Goal: Transaction & Acquisition: Purchase product/service

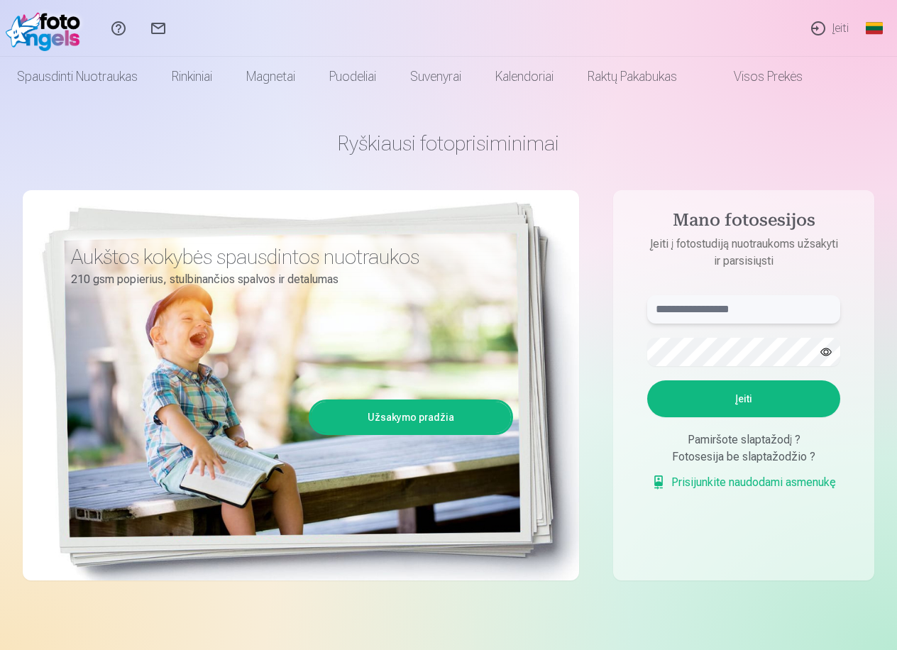
click at [694, 300] on input "text" at bounding box center [743, 309] width 193 height 28
type input "*"
type input "**********"
click at [821, 355] on button "button" at bounding box center [826, 352] width 27 height 27
click at [762, 405] on button "Įeiti" at bounding box center [743, 398] width 193 height 37
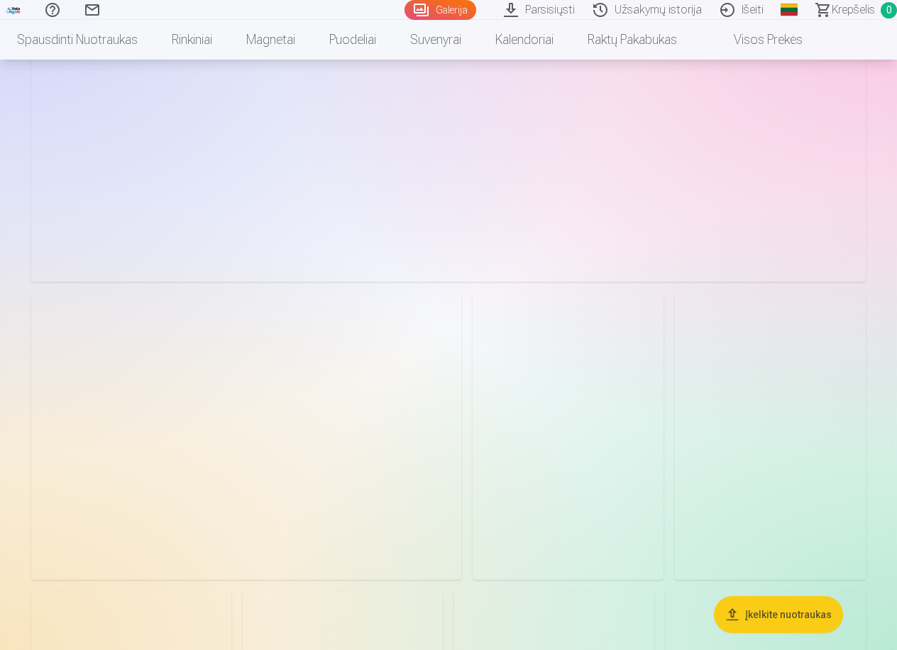
scroll to position [2342, 0]
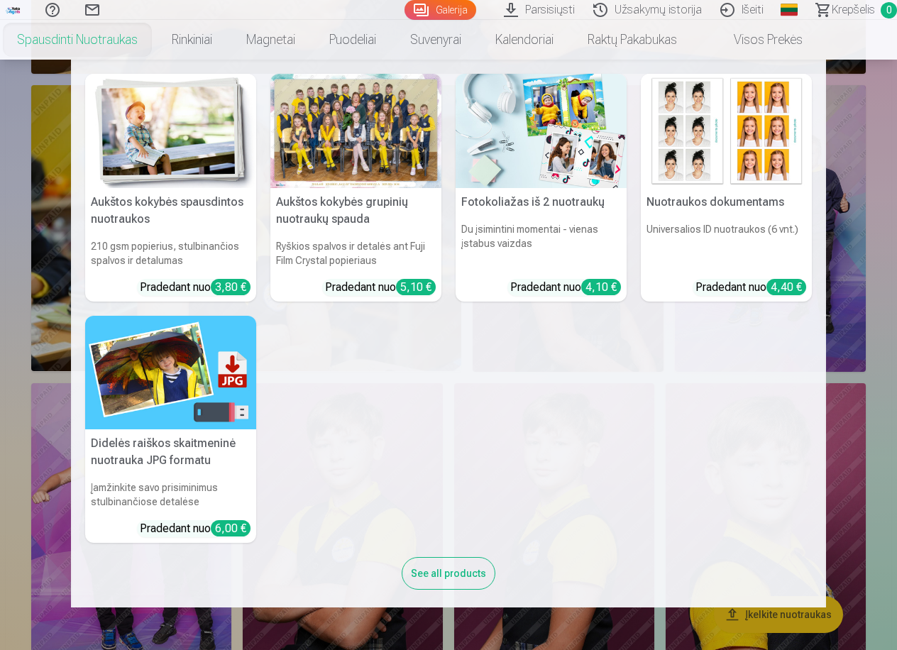
click at [108, 40] on link "Spausdinti nuotraukas" at bounding box center [77, 40] width 155 height 40
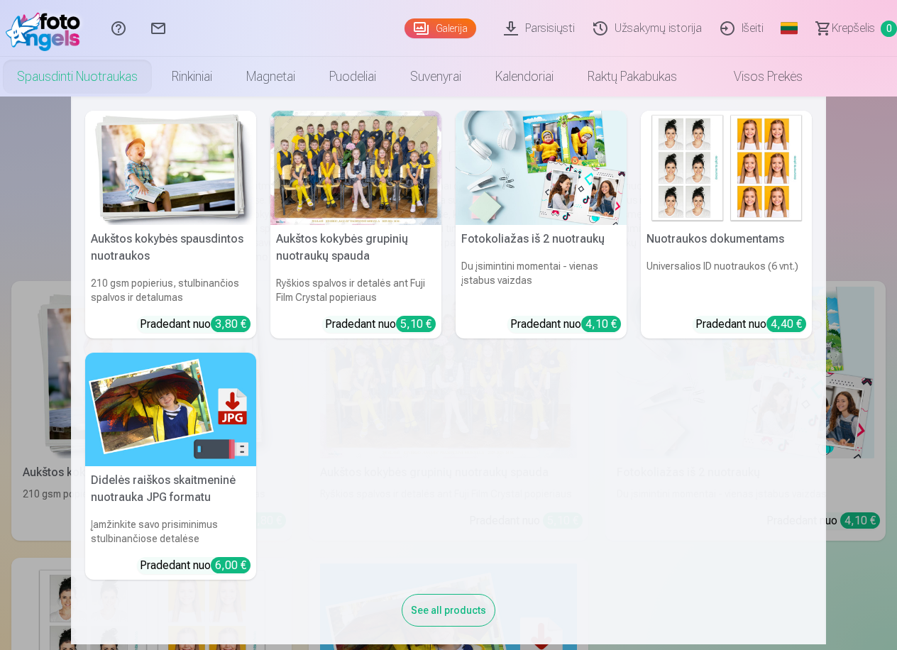
click at [127, 74] on link "Spausdinti nuotraukas" at bounding box center [77, 77] width 155 height 40
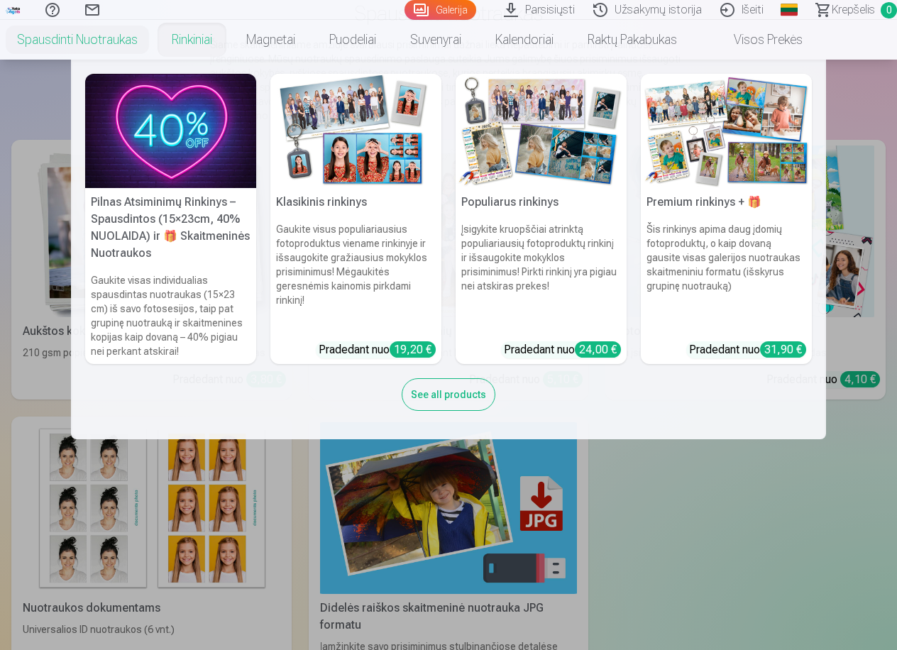
scroll to position [142, 0]
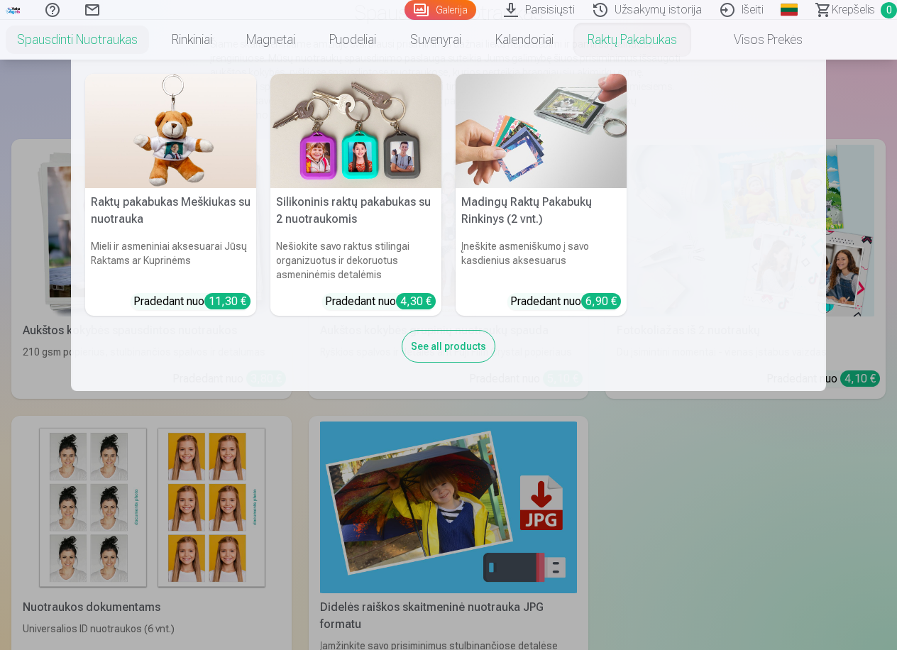
click at [603, 48] on link "Raktų pakabukas" at bounding box center [632, 40] width 123 height 40
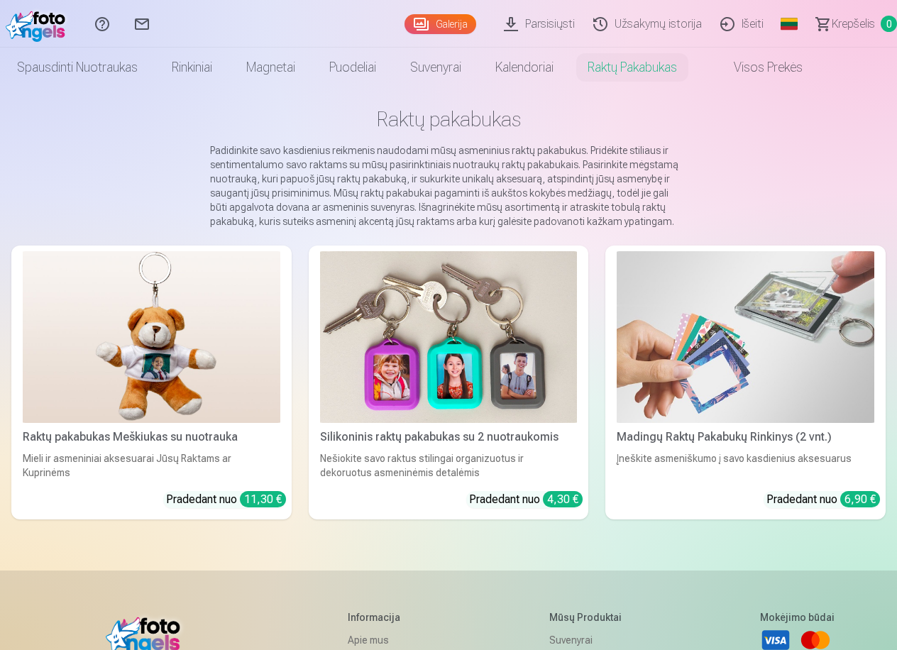
scroll to position [71, 0]
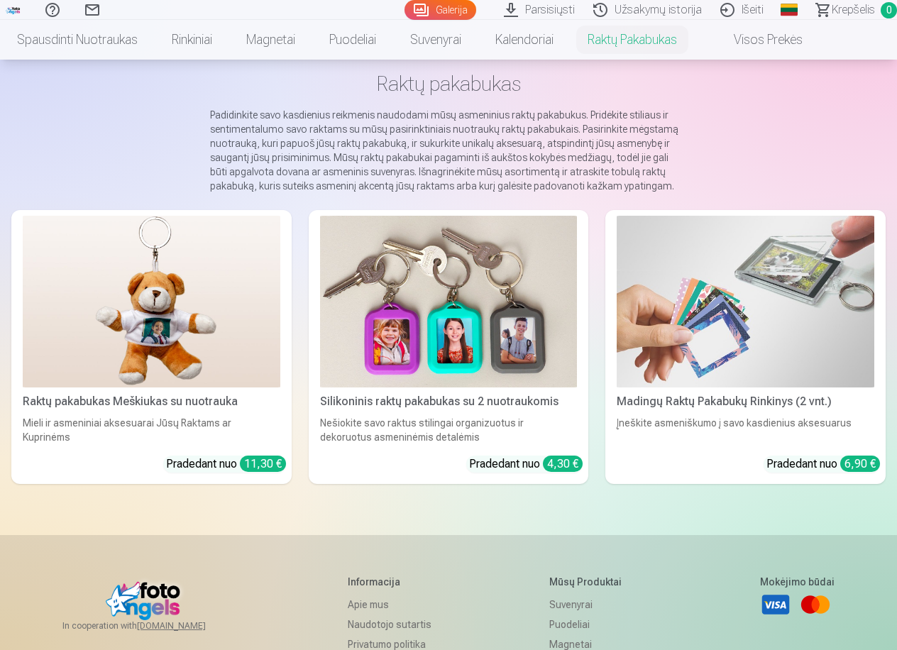
click at [447, 351] on img at bounding box center [449, 302] width 258 height 172
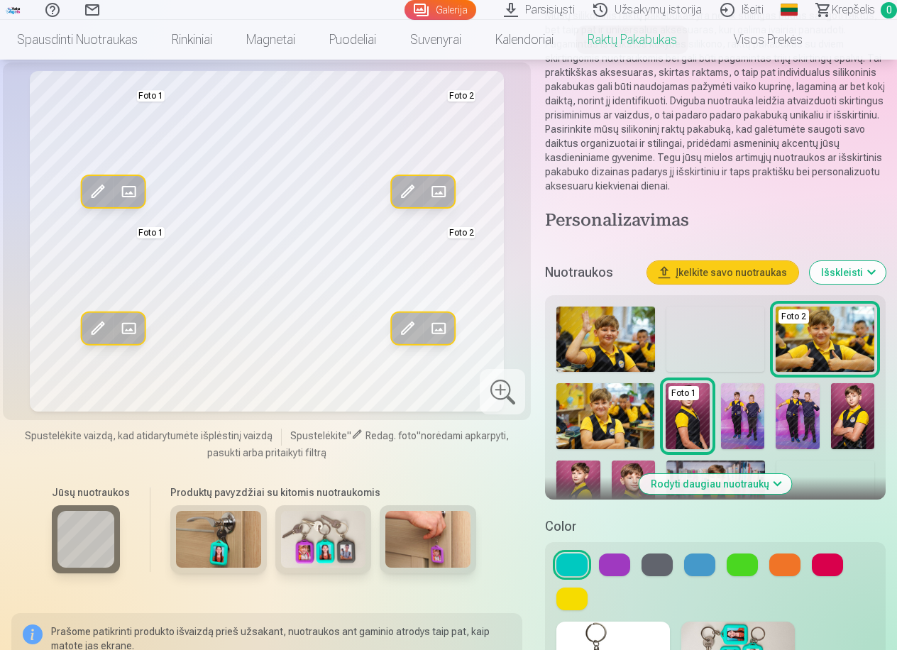
scroll to position [213, 0]
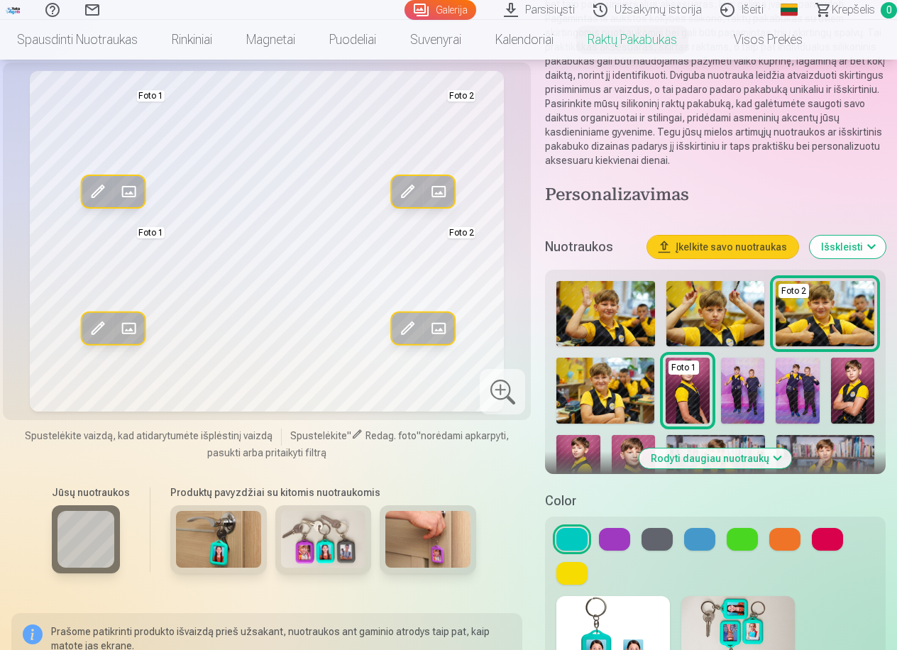
click at [591, 446] on img at bounding box center [578, 467] width 44 height 65
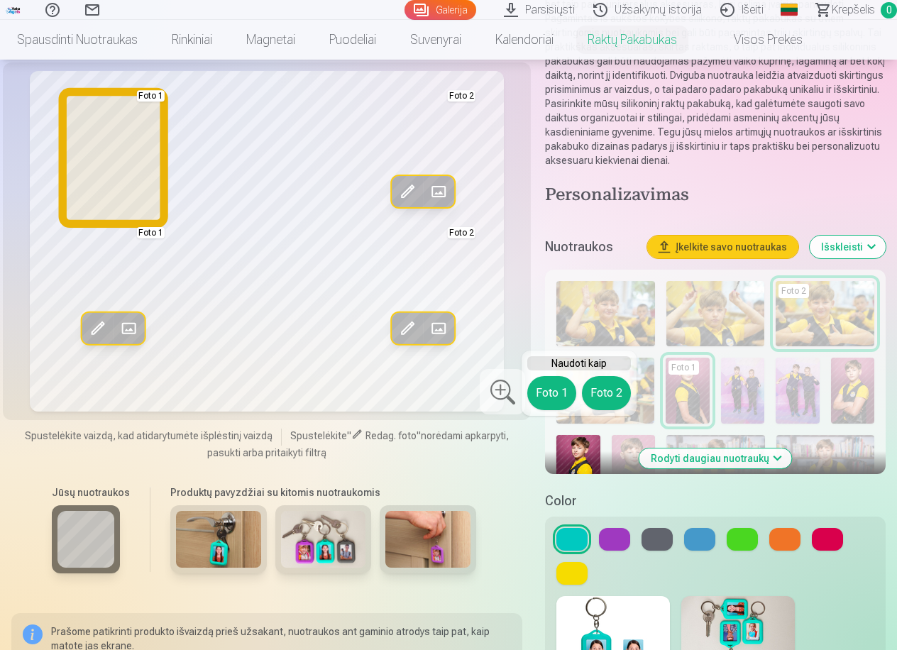
click at [558, 380] on button "Foto 1" at bounding box center [551, 393] width 49 height 34
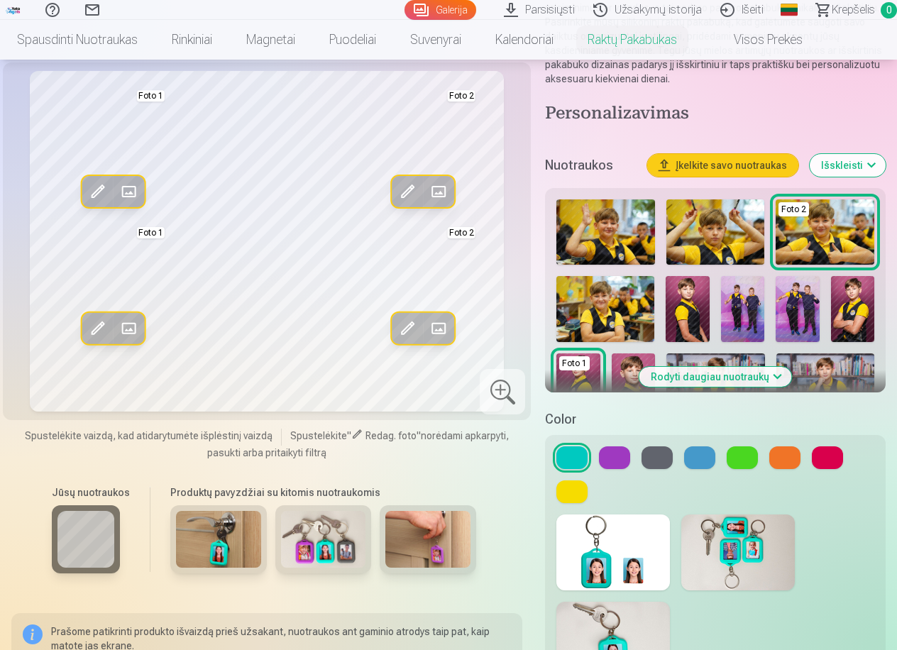
scroll to position [284, 0]
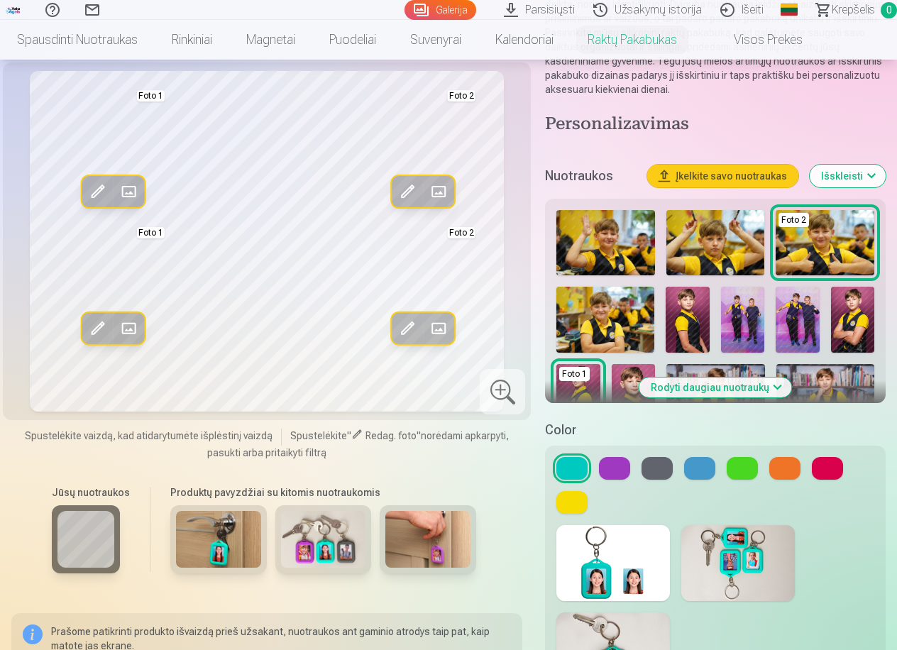
click at [852, 287] on img at bounding box center [852, 319] width 43 height 65
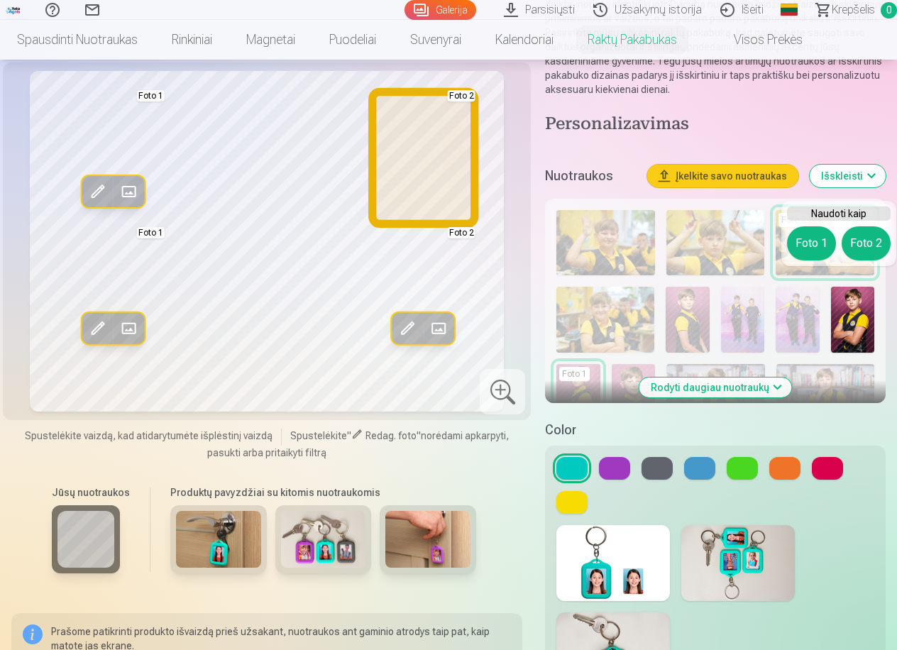
click at [869, 256] on button "Foto 2" at bounding box center [866, 243] width 49 height 34
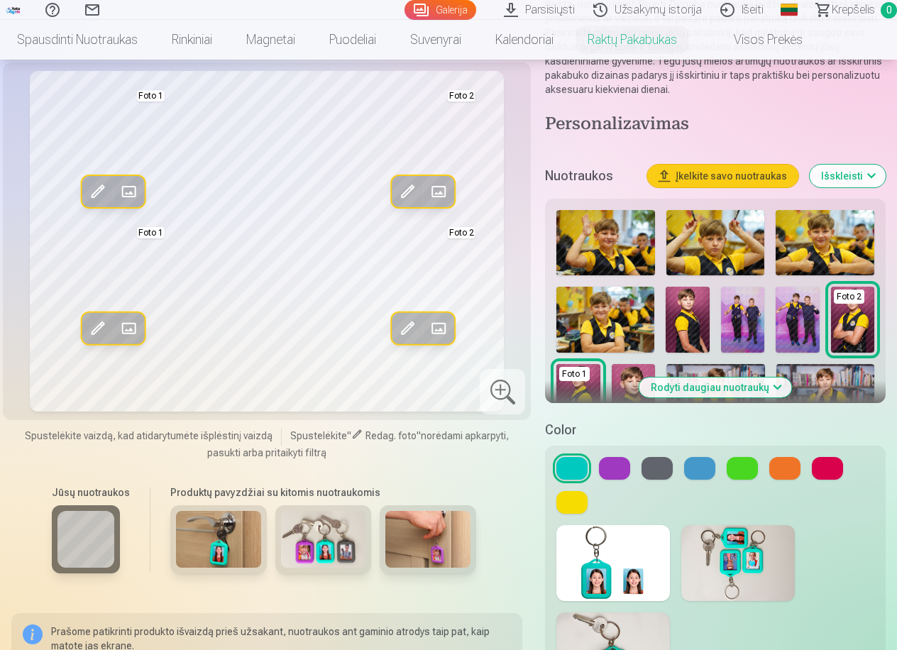
click at [616, 457] on button at bounding box center [614, 468] width 31 height 23
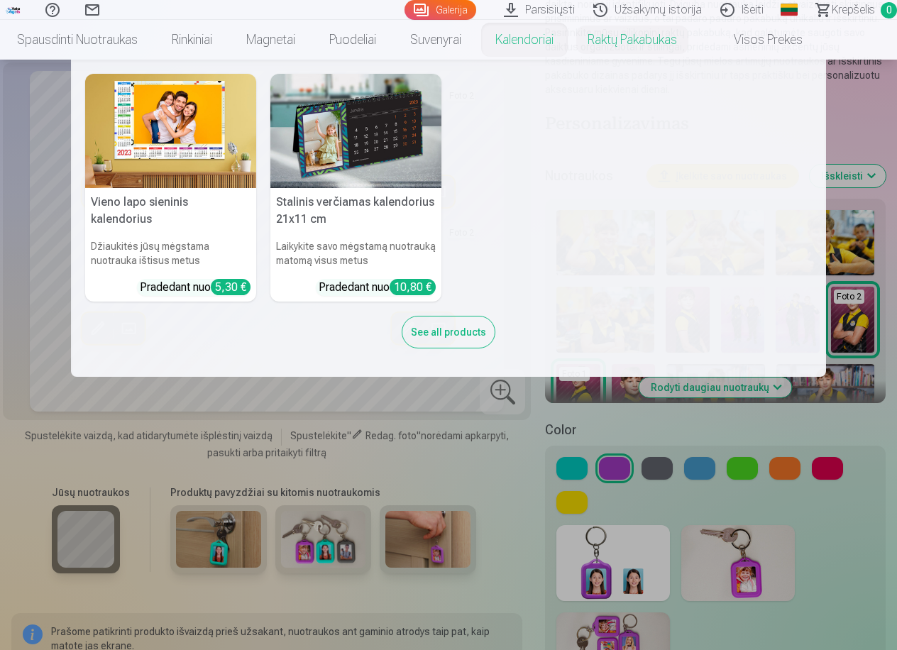
click at [556, 40] on link "Kalendoriai" at bounding box center [524, 40] width 92 height 40
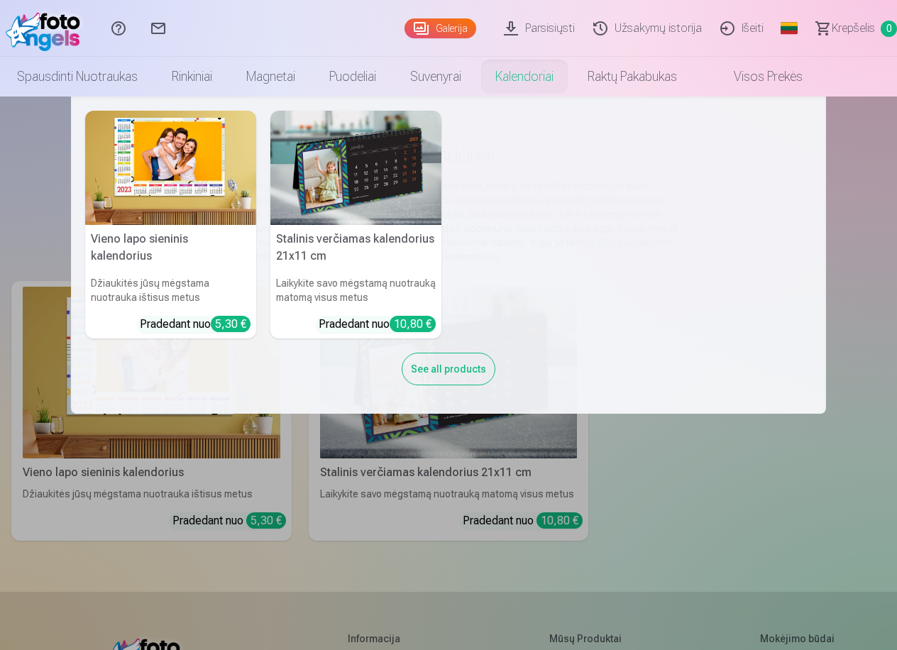
click at [355, 175] on img at bounding box center [355, 168] width 171 height 114
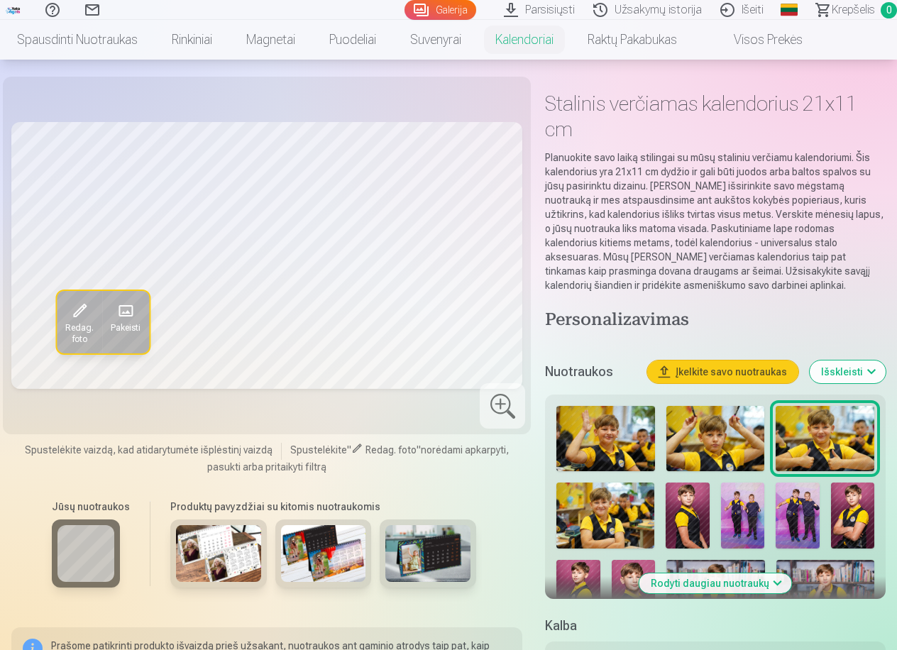
scroll to position [71, 0]
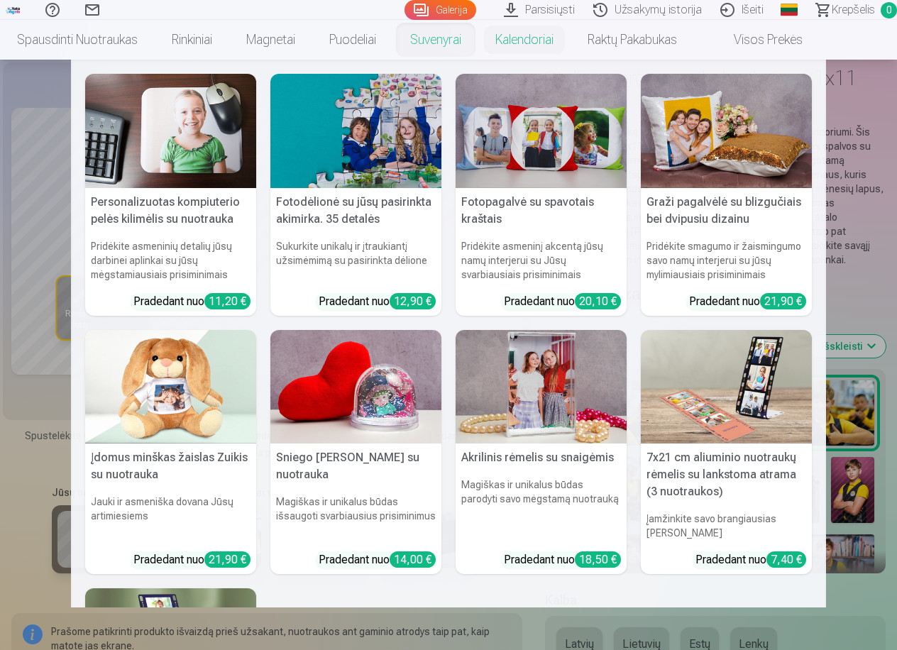
click at [449, 38] on link "Suvenyrai" at bounding box center [435, 40] width 85 height 40
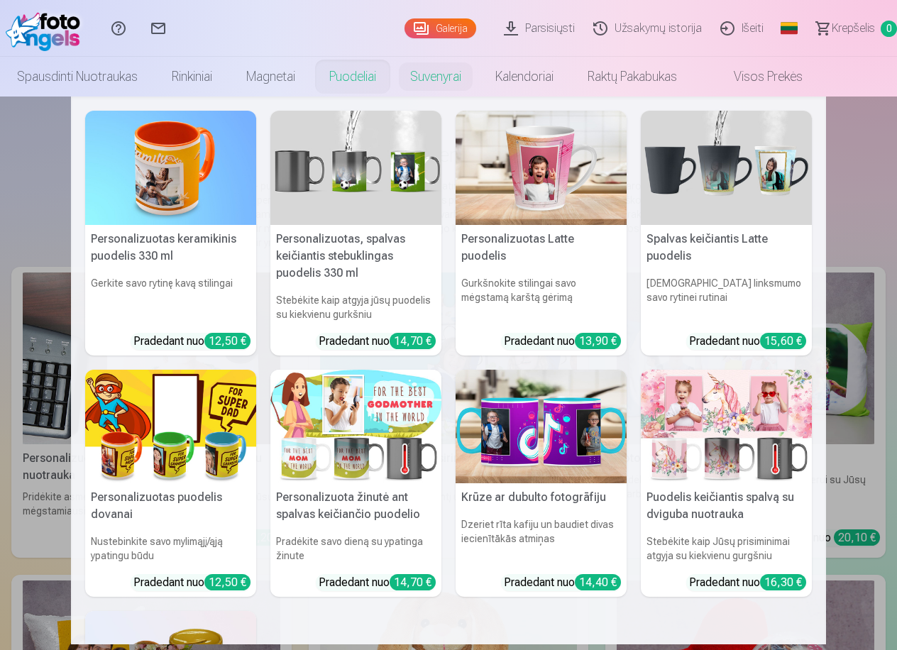
click at [363, 72] on link "Puodeliai" at bounding box center [352, 77] width 81 height 40
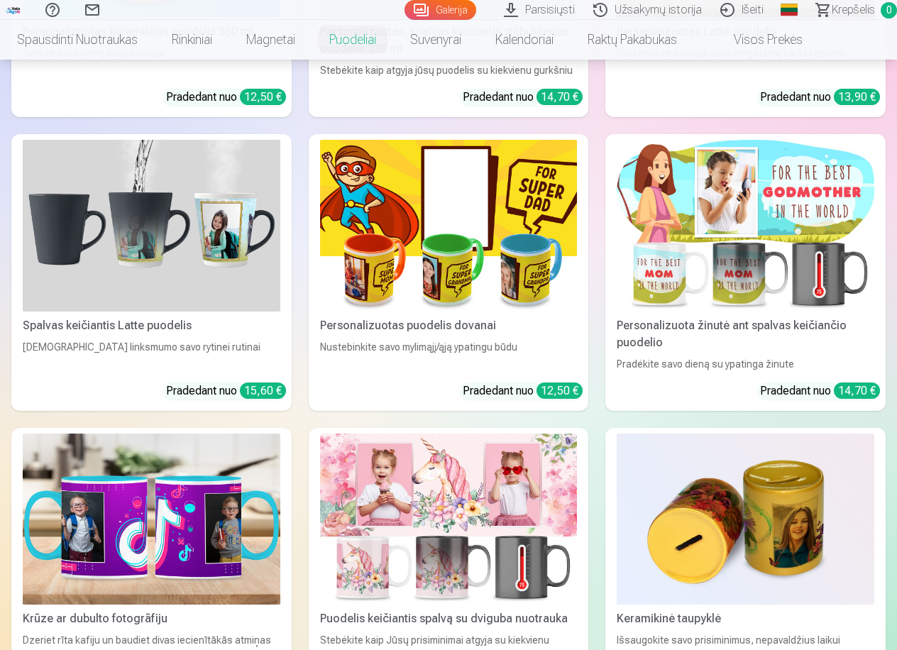
scroll to position [497, 0]
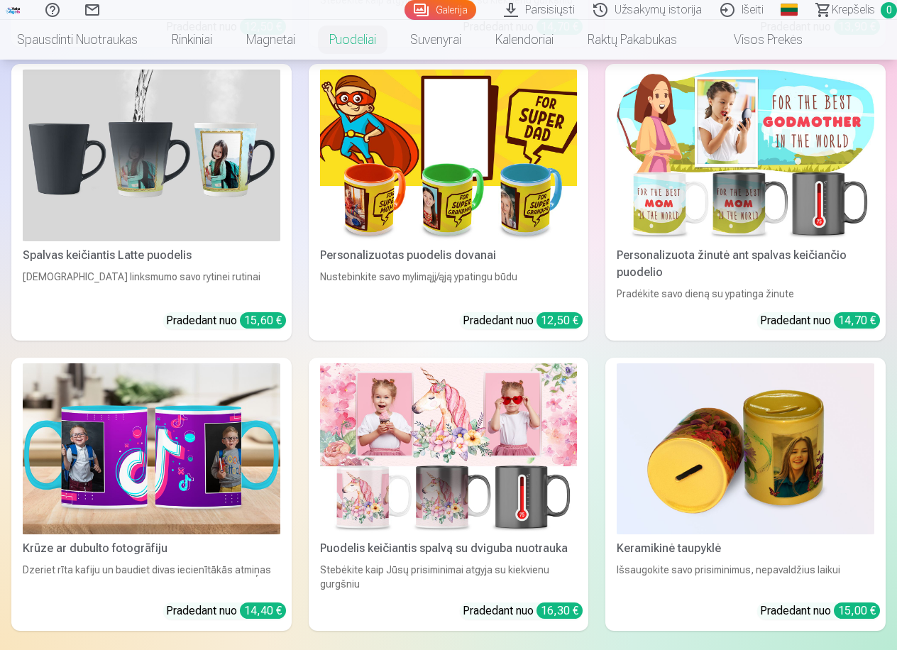
click at [454, 461] on img at bounding box center [449, 449] width 258 height 172
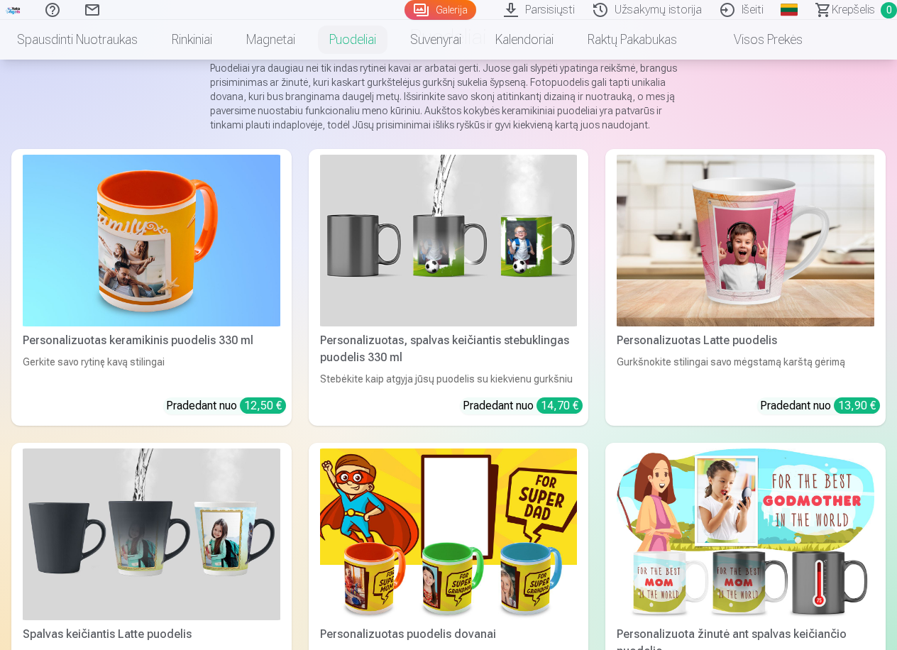
scroll to position [71, 0]
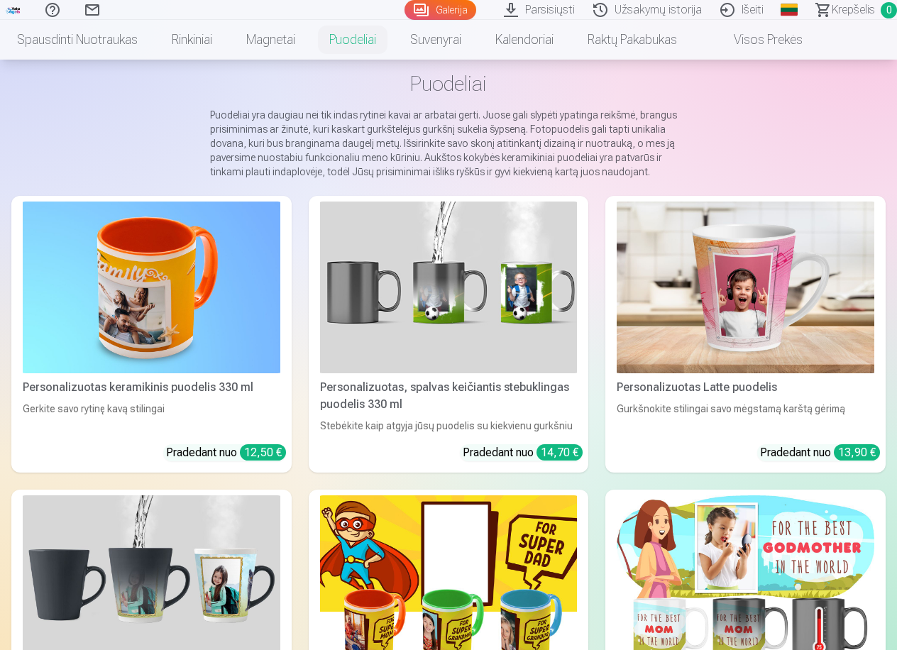
click at [455, 310] on img at bounding box center [449, 288] width 258 height 172
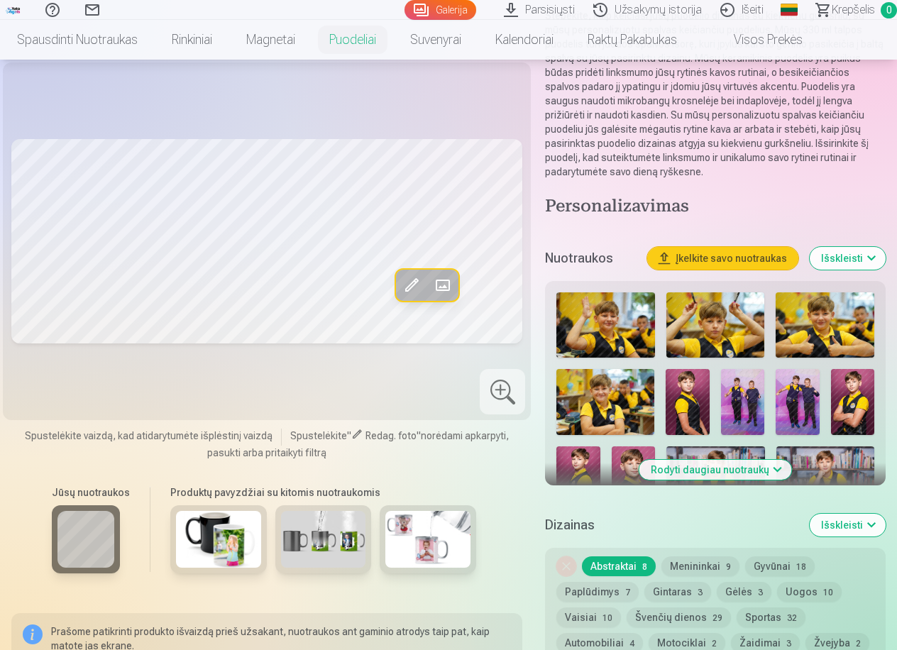
scroll to position [213, 0]
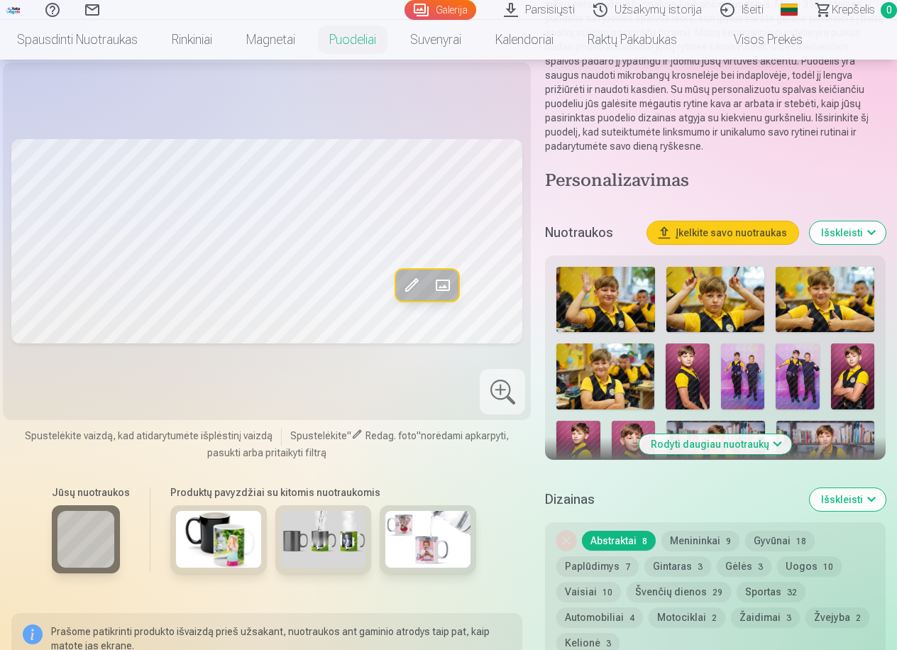
click at [586, 439] on img at bounding box center [578, 453] width 44 height 65
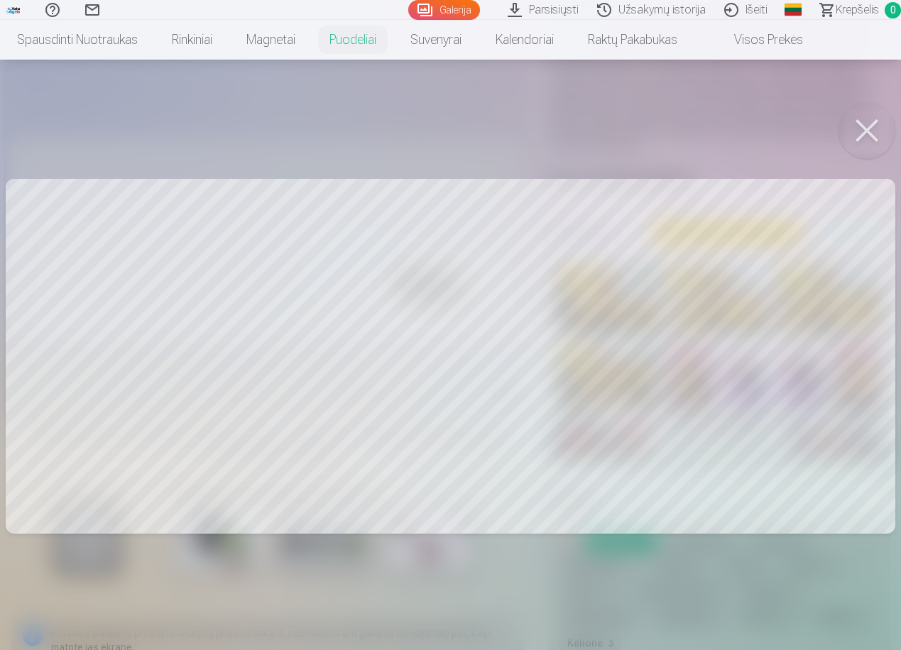
click at [398, 306] on div at bounding box center [450, 325] width 901 height 650
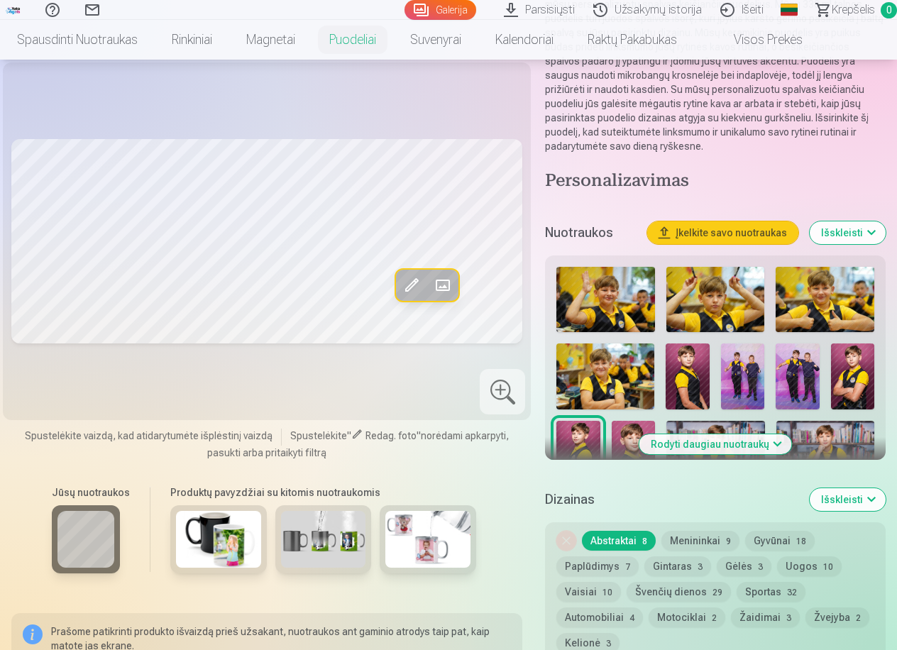
click at [643, 542] on span "8" at bounding box center [644, 542] width 5 height 10
click at [629, 565] on button "Paplūdimys 7" at bounding box center [597, 566] width 82 height 20
click at [664, 566] on button "Gintaras 3" at bounding box center [677, 566] width 67 height 20
click at [711, 539] on button "Menininkai 9" at bounding box center [700, 541] width 78 height 20
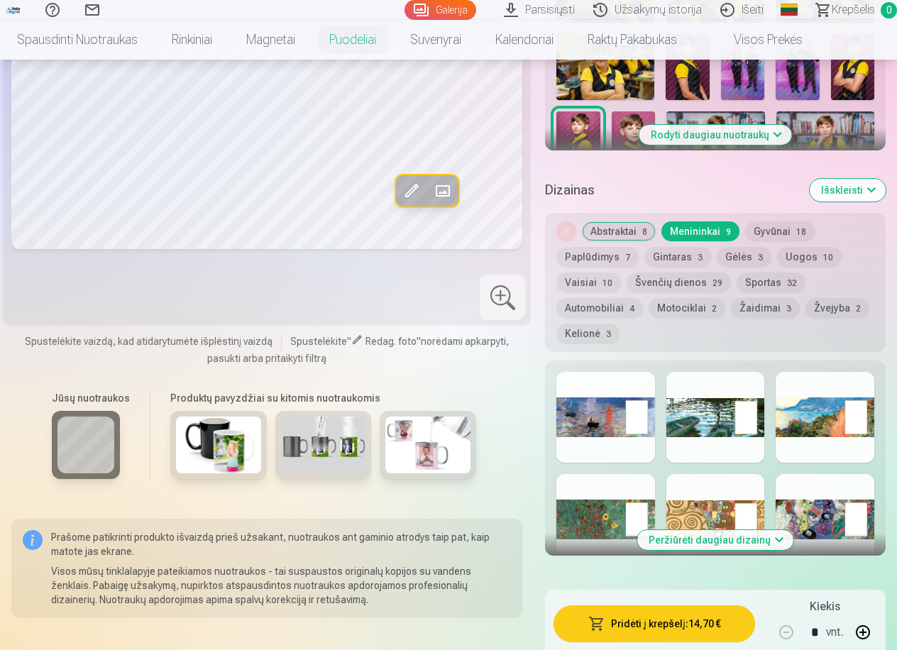
scroll to position [497, 0]
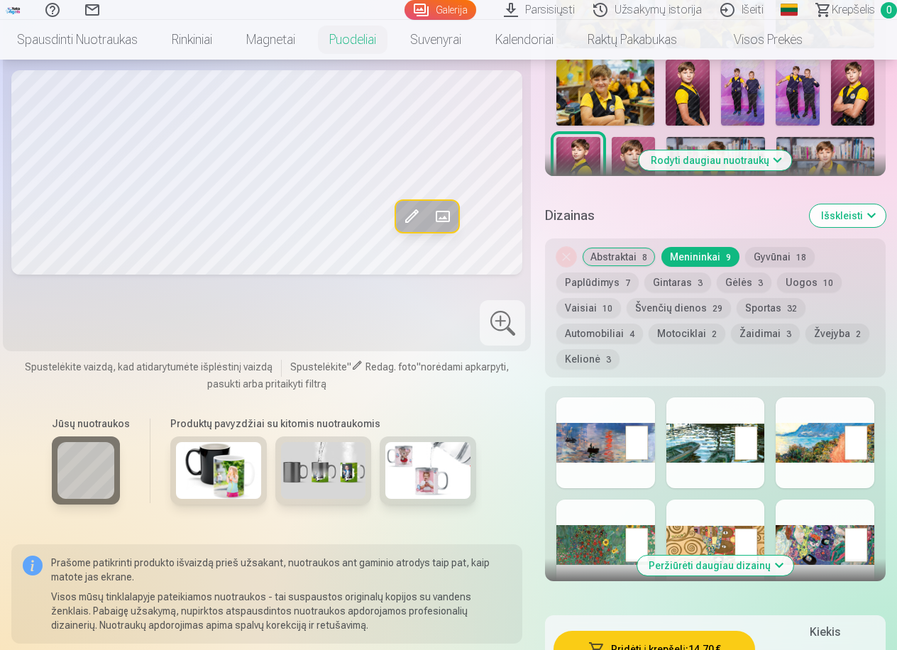
click at [600, 458] on div at bounding box center [605, 442] width 99 height 91
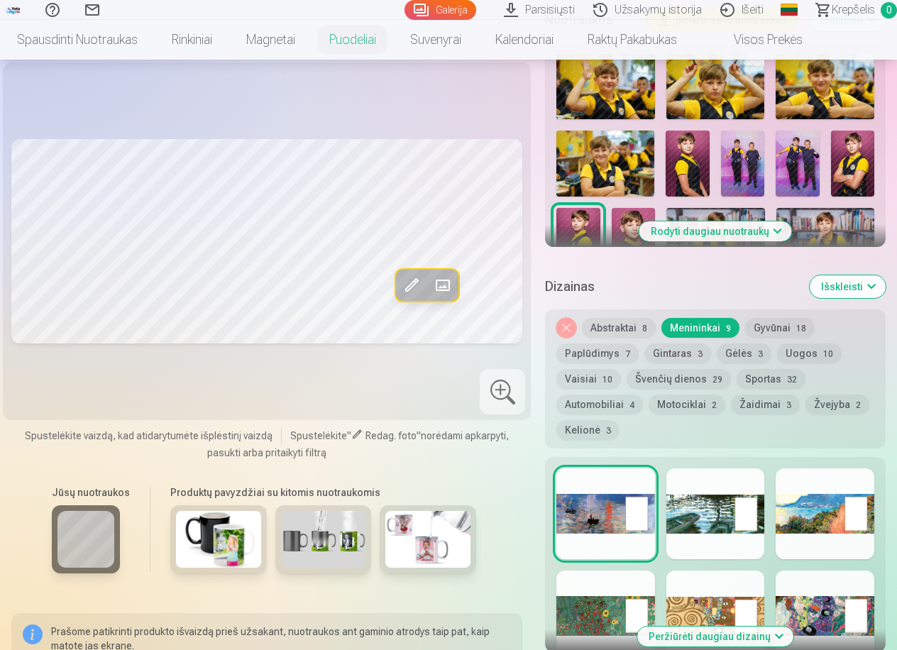
click at [669, 353] on button "Gintaras 3" at bounding box center [677, 354] width 67 height 20
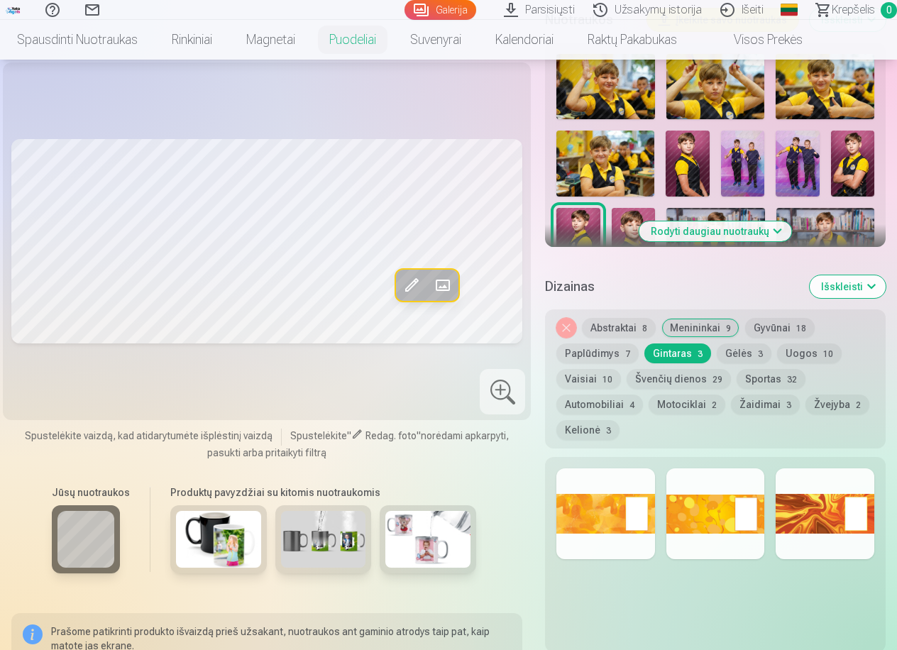
click at [687, 380] on button "Švenčių dienos 29" at bounding box center [679, 379] width 104 height 20
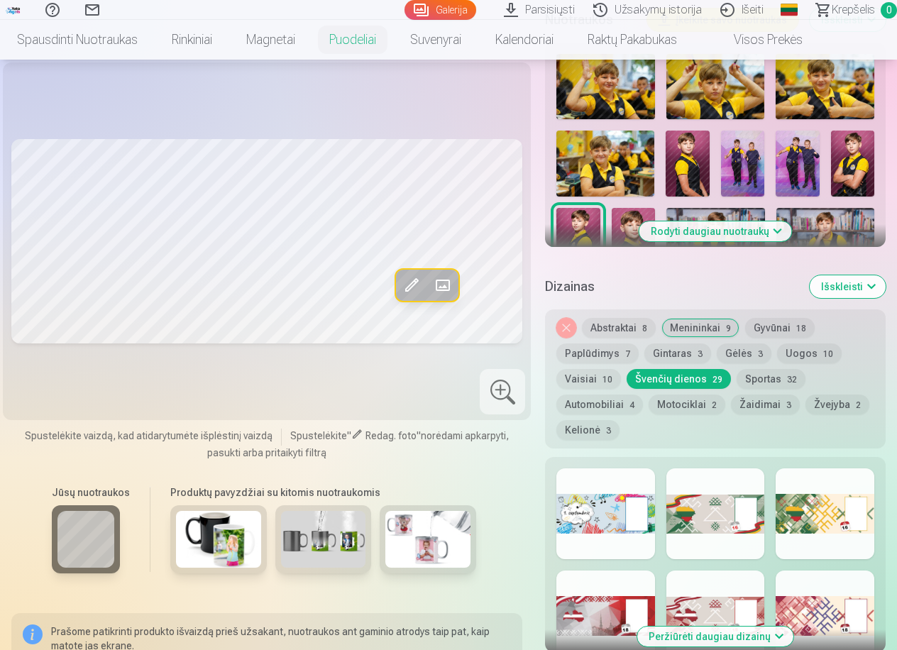
click at [742, 409] on button "Žaidimai 3" at bounding box center [765, 405] width 69 height 20
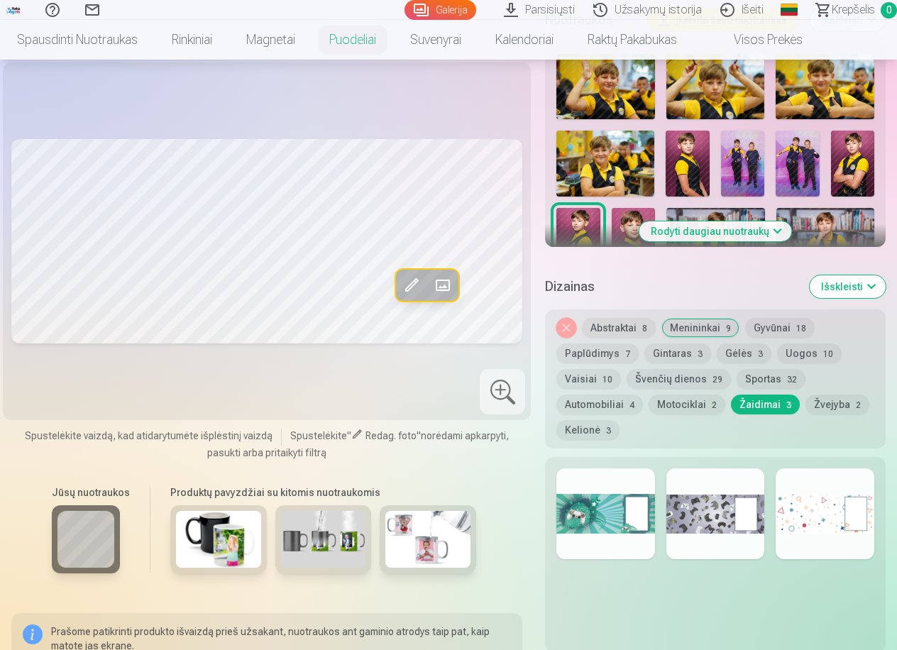
click at [830, 407] on button "Žvejyba 2" at bounding box center [838, 405] width 64 height 20
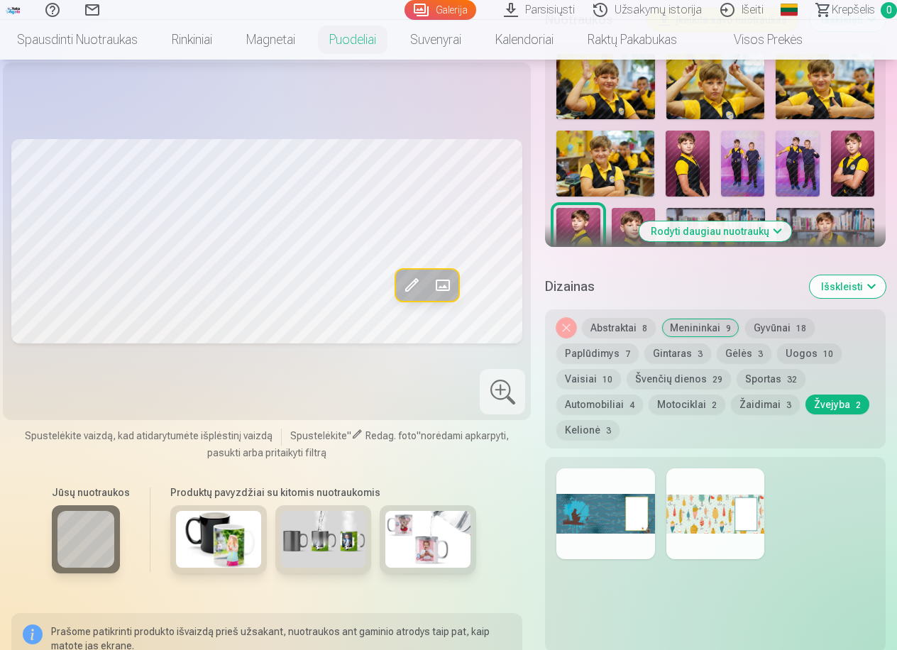
click at [572, 430] on button "Kelionė 3" at bounding box center [587, 430] width 63 height 20
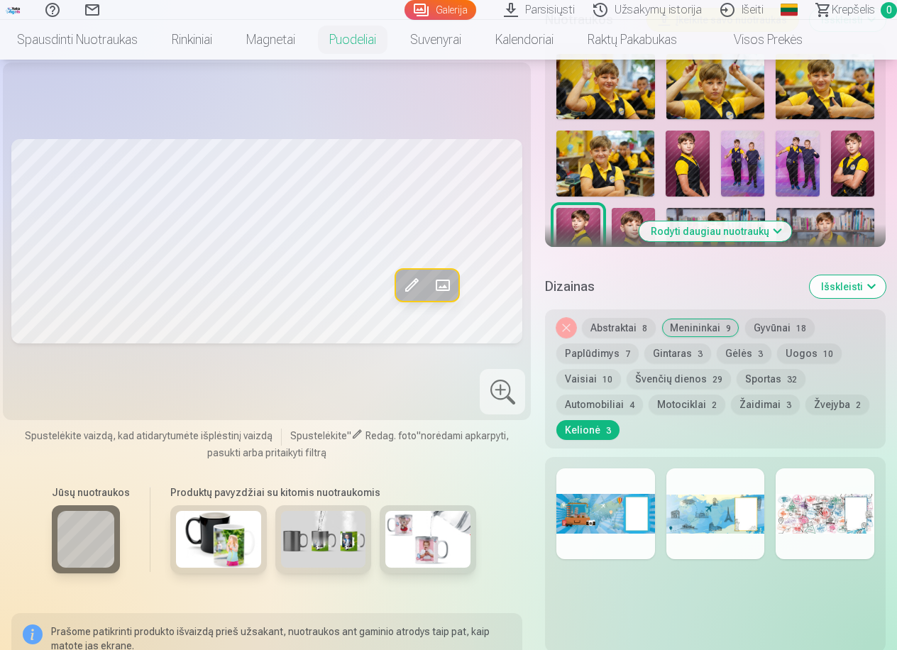
click at [762, 380] on button "Sportas 32" at bounding box center [771, 379] width 69 height 20
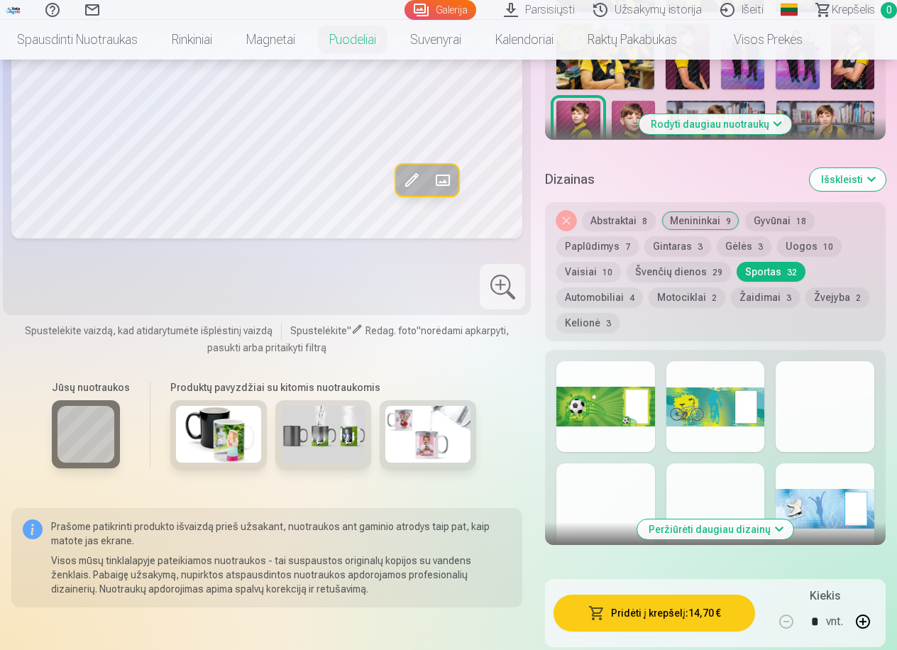
scroll to position [568, 0]
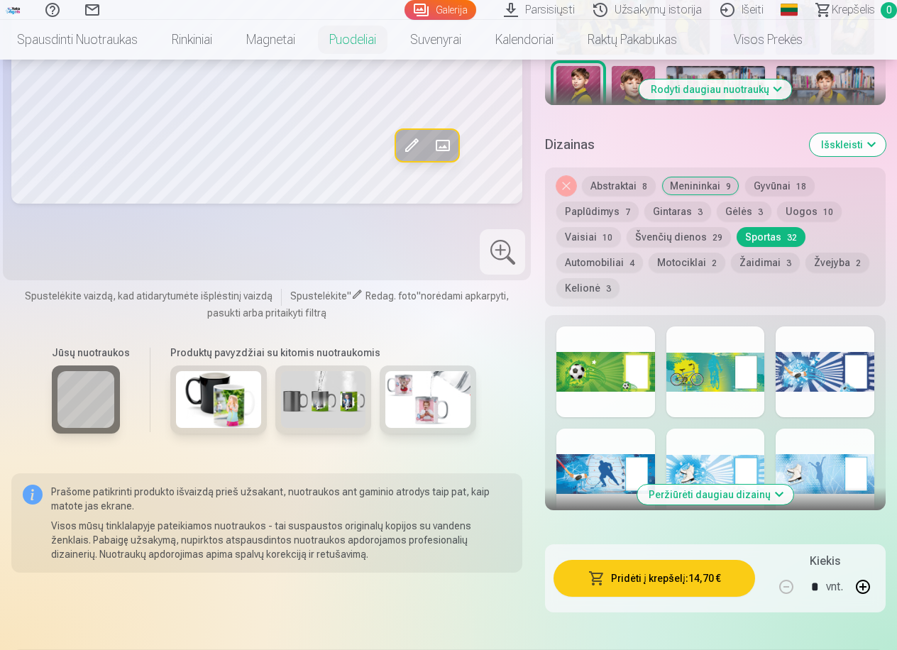
drag, startPoint x: 848, startPoint y: 429, endPoint x: 791, endPoint y: 428, distance: 56.8
click at [791, 428] on div "Peržiūrėti daugiau dizainų" at bounding box center [715, 412] width 341 height 195
click at [730, 498] on button "Peržiūrėti daugiau dizainų" at bounding box center [715, 495] width 156 height 20
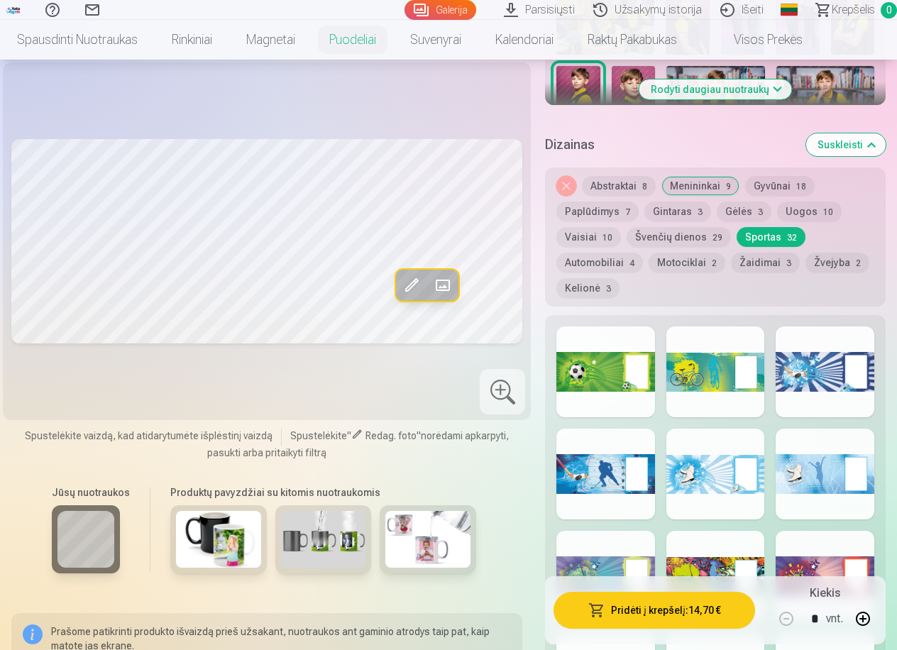
click at [601, 373] on div at bounding box center [605, 371] width 99 height 91
click at [622, 187] on button "Abstraktai 8" at bounding box center [619, 186] width 74 height 20
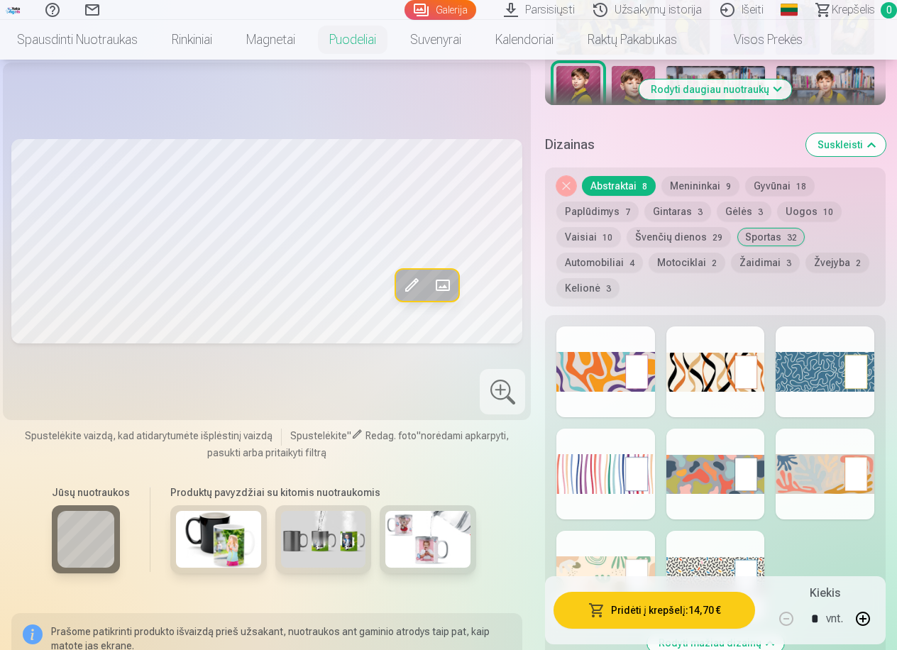
click at [626, 214] on span "7" at bounding box center [627, 212] width 5 height 10
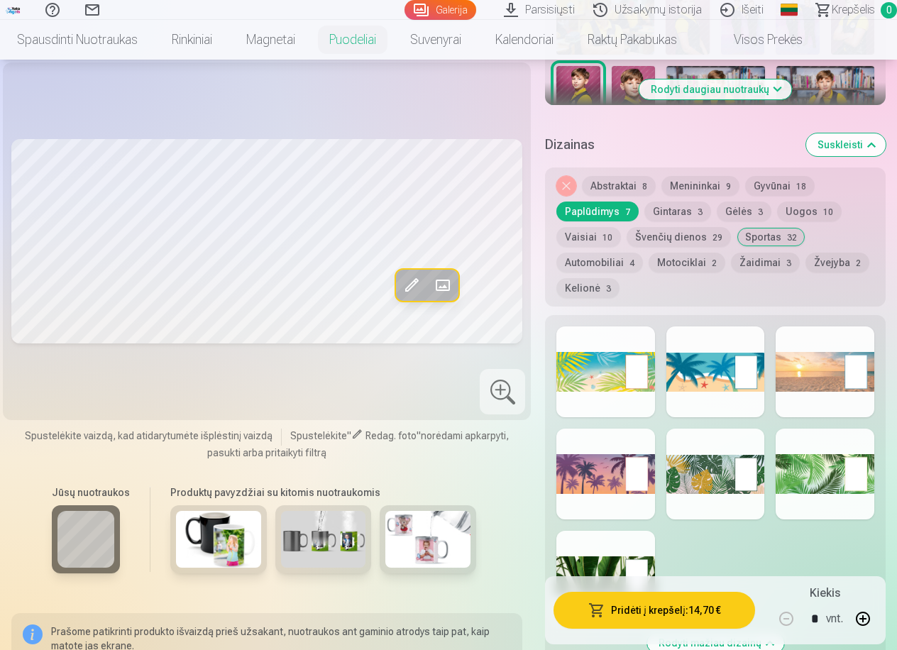
scroll to position [639, 0]
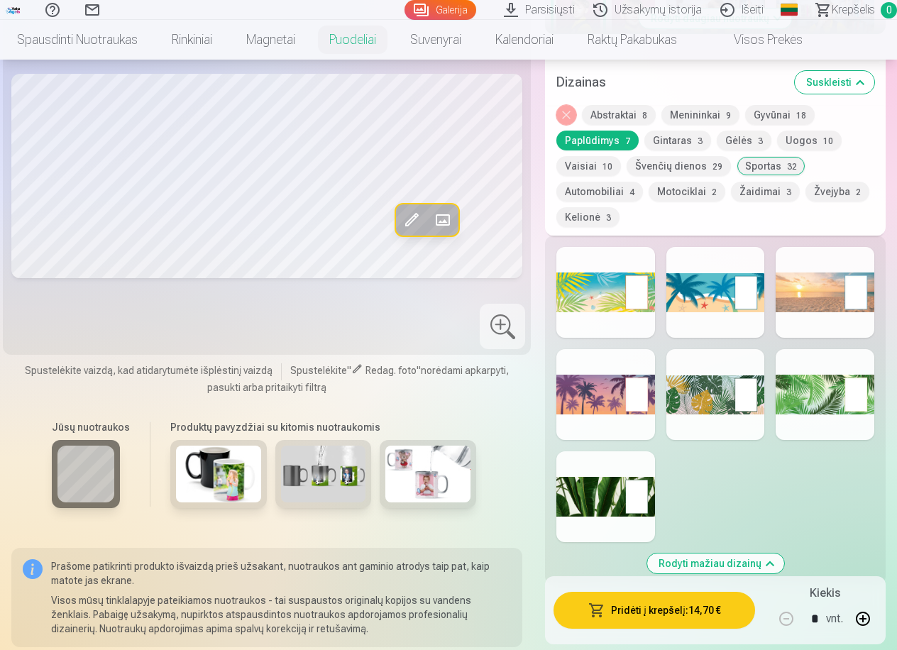
click at [621, 404] on div at bounding box center [605, 394] width 99 height 91
click at [723, 394] on div at bounding box center [715, 394] width 99 height 91
click at [791, 384] on div at bounding box center [825, 394] width 99 height 91
click at [723, 297] on div at bounding box center [715, 292] width 99 height 91
click at [613, 304] on div at bounding box center [605, 292] width 99 height 91
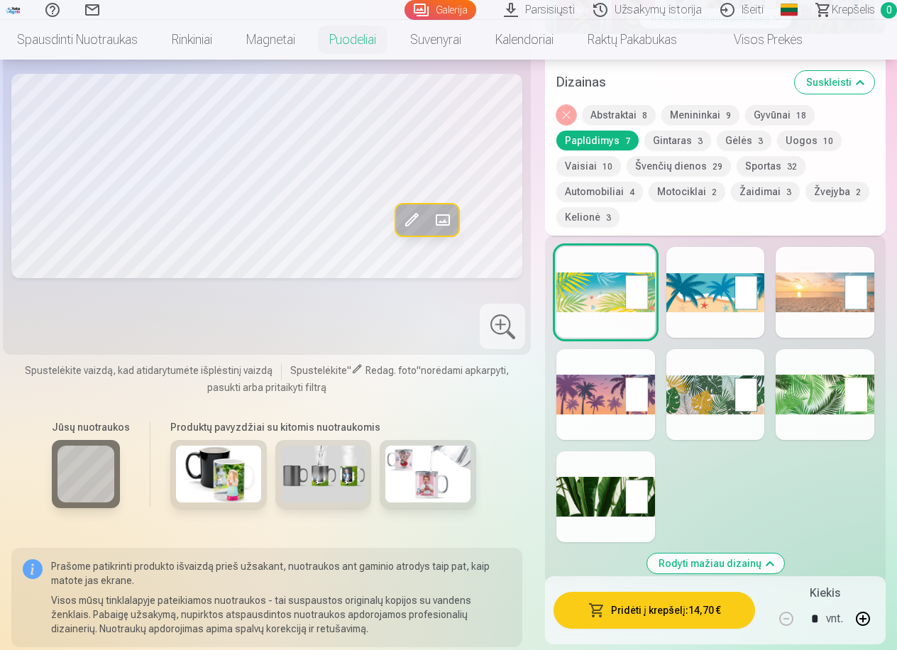
click at [818, 303] on div at bounding box center [825, 292] width 99 height 91
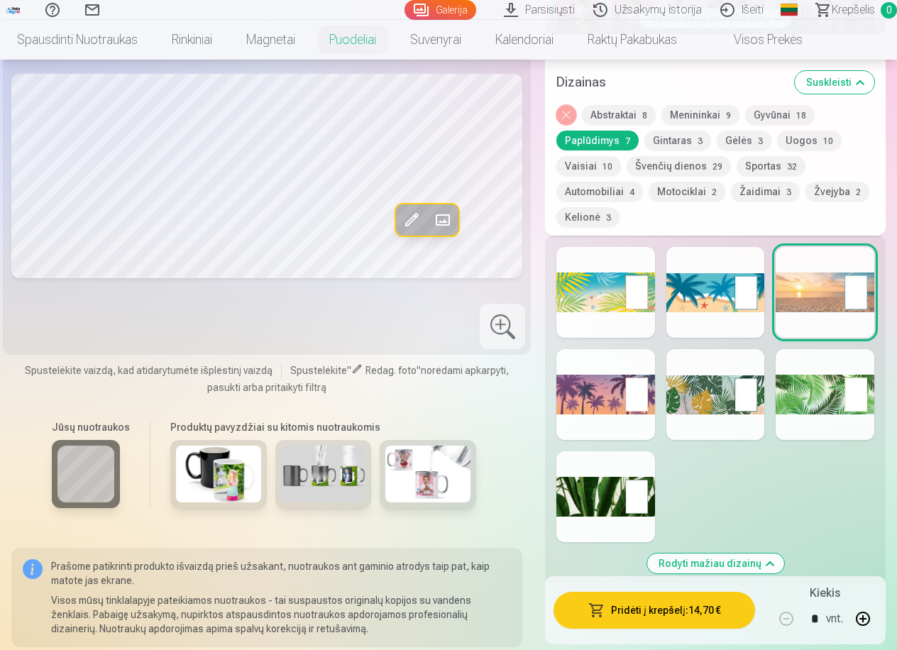
click at [726, 393] on div at bounding box center [715, 394] width 99 height 91
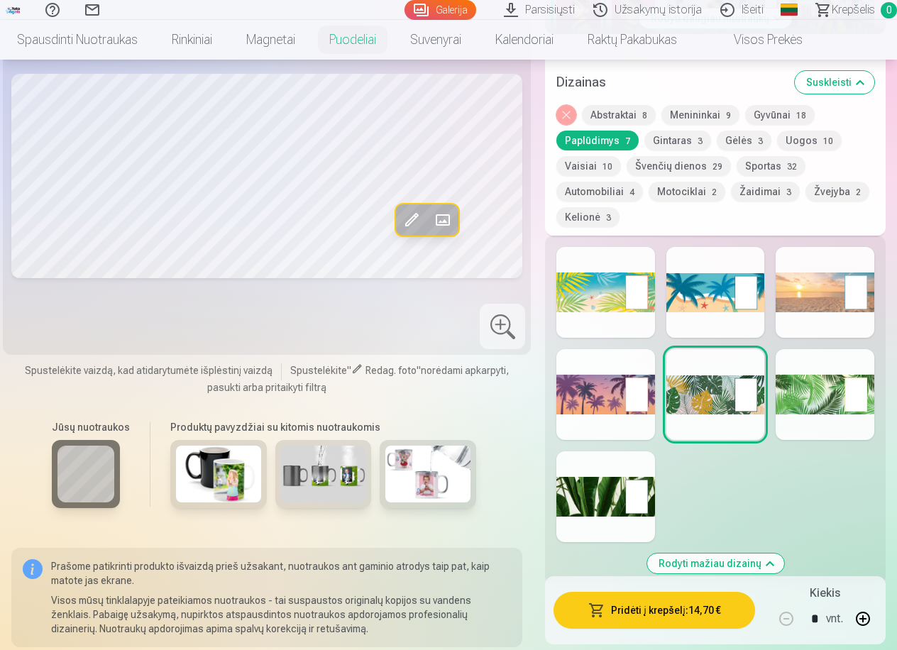
click at [802, 308] on div at bounding box center [825, 292] width 99 height 91
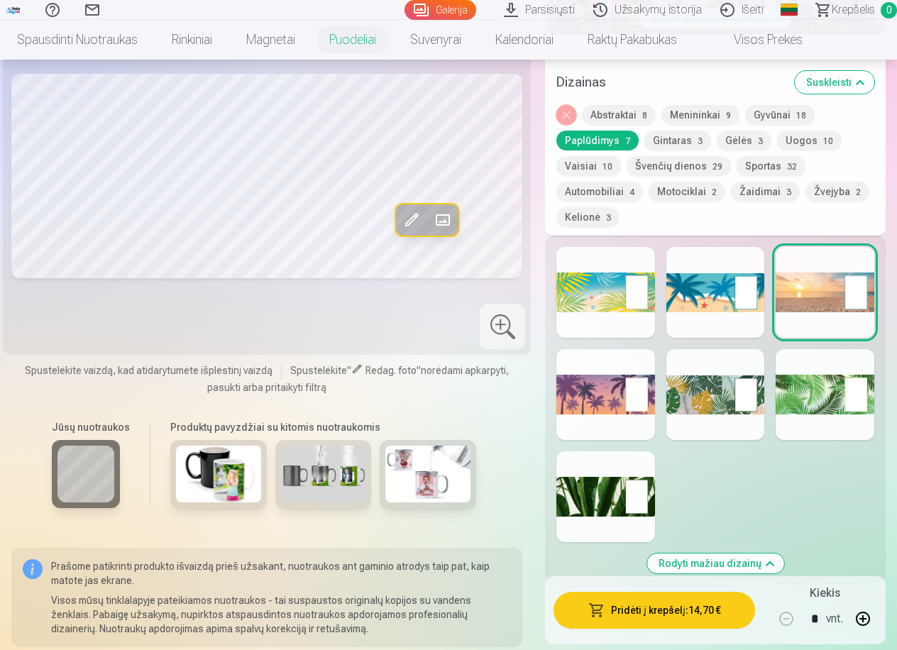
click at [598, 385] on div at bounding box center [605, 394] width 99 height 91
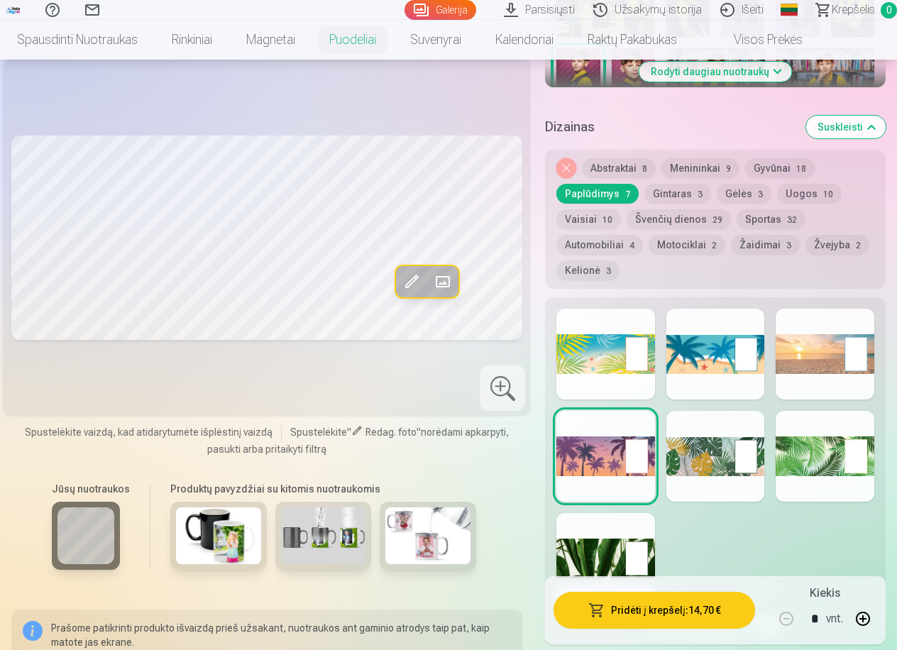
scroll to position [568, 0]
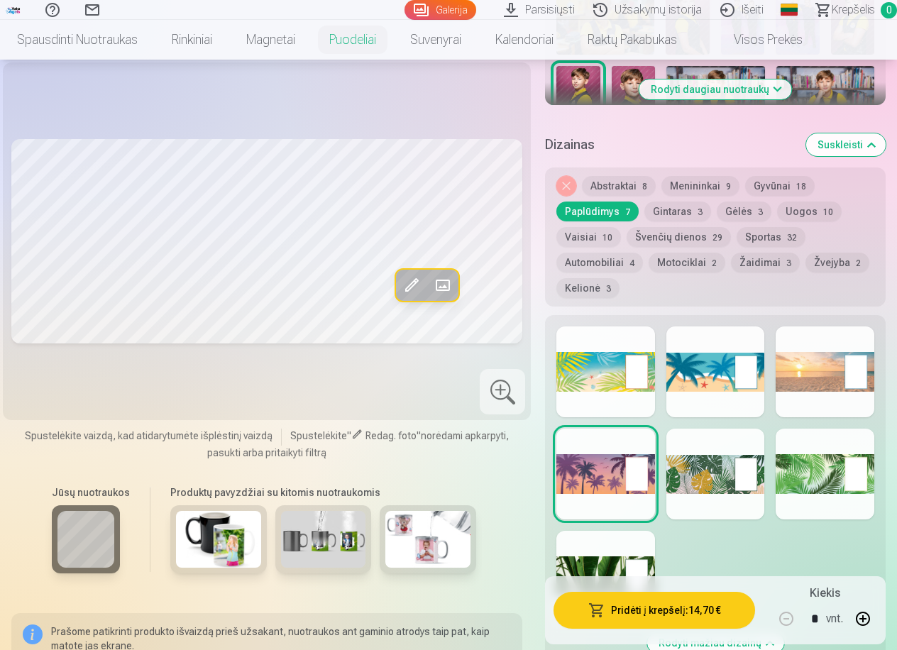
click at [787, 238] on span "32" at bounding box center [792, 238] width 10 height 10
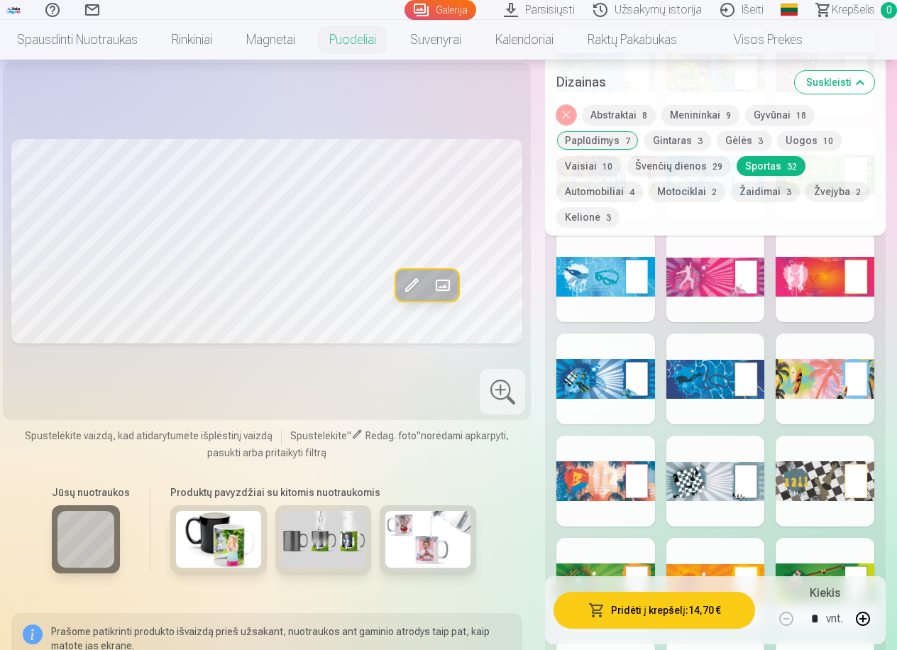
scroll to position [1065, 0]
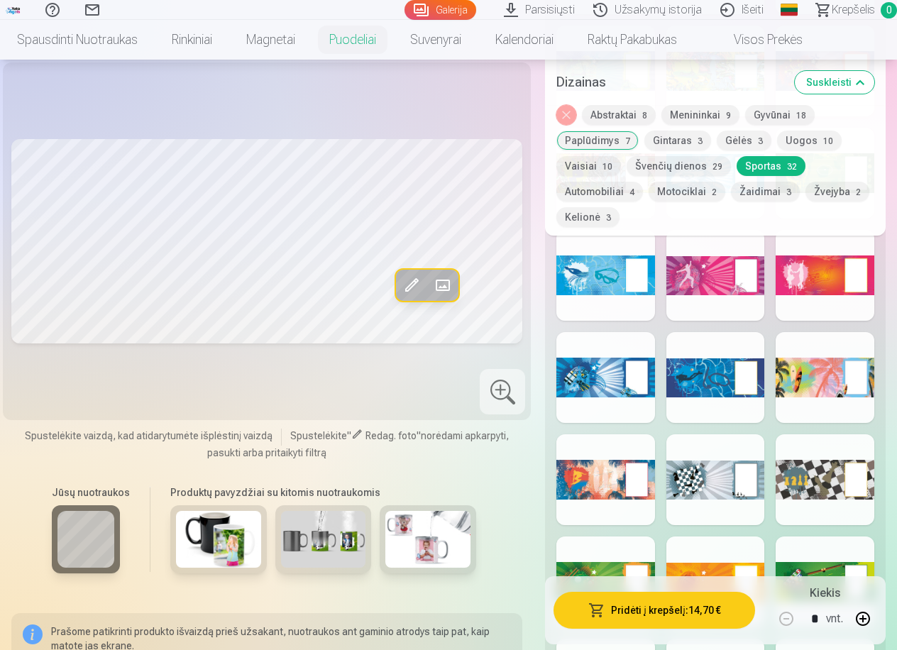
click at [621, 406] on div at bounding box center [605, 377] width 99 height 91
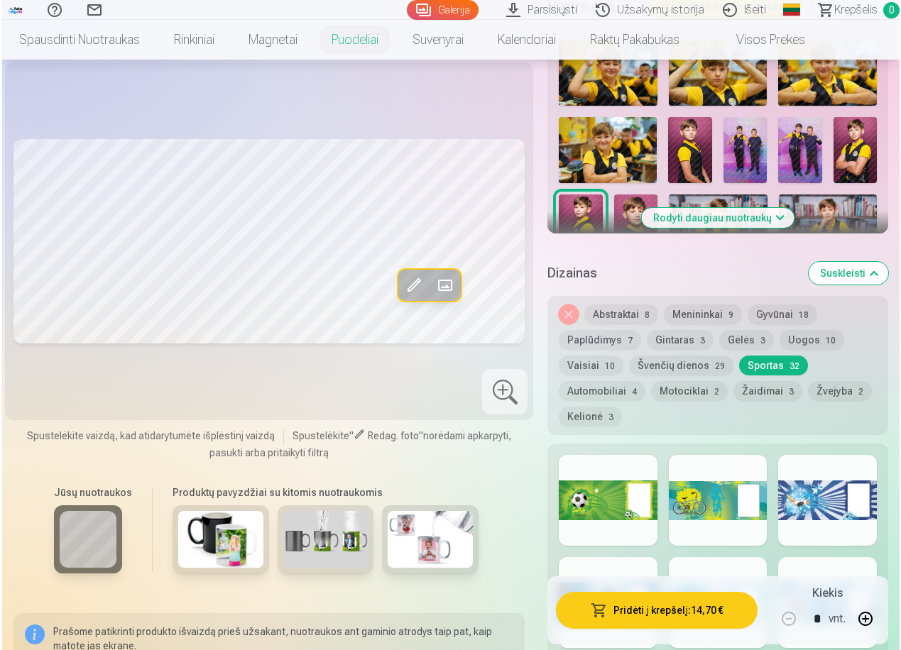
scroll to position [426, 0]
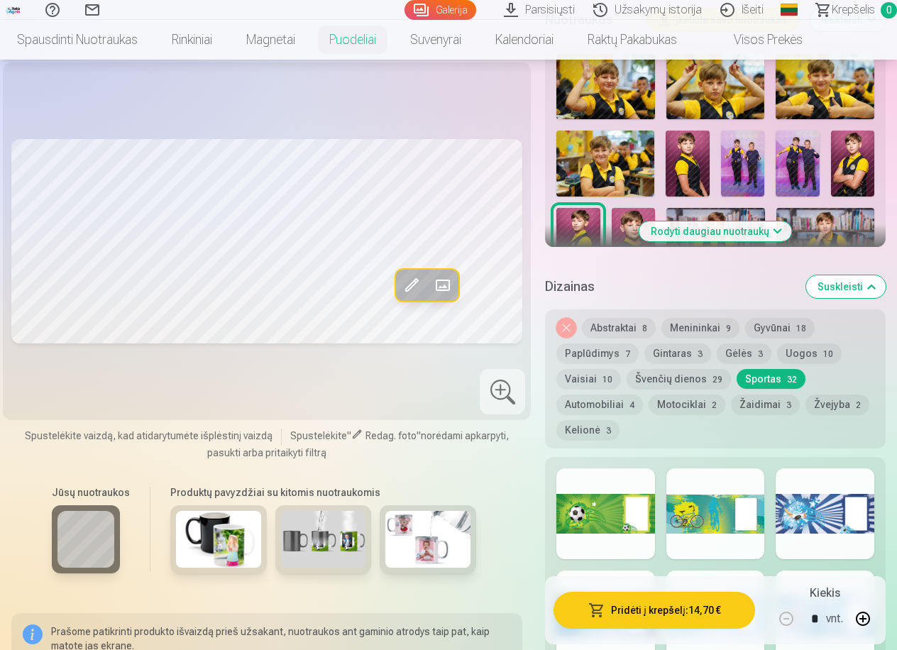
click at [702, 498] on div at bounding box center [715, 513] width 99 height 91
click at [417, 278] on span at bounding box center [411, 285] width 23 height 23
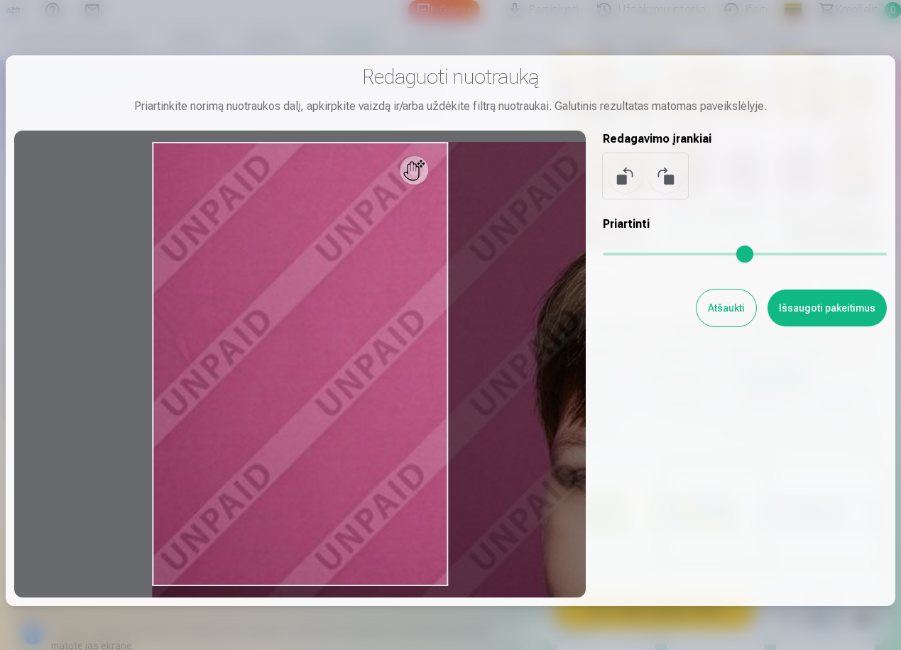
type input "*"
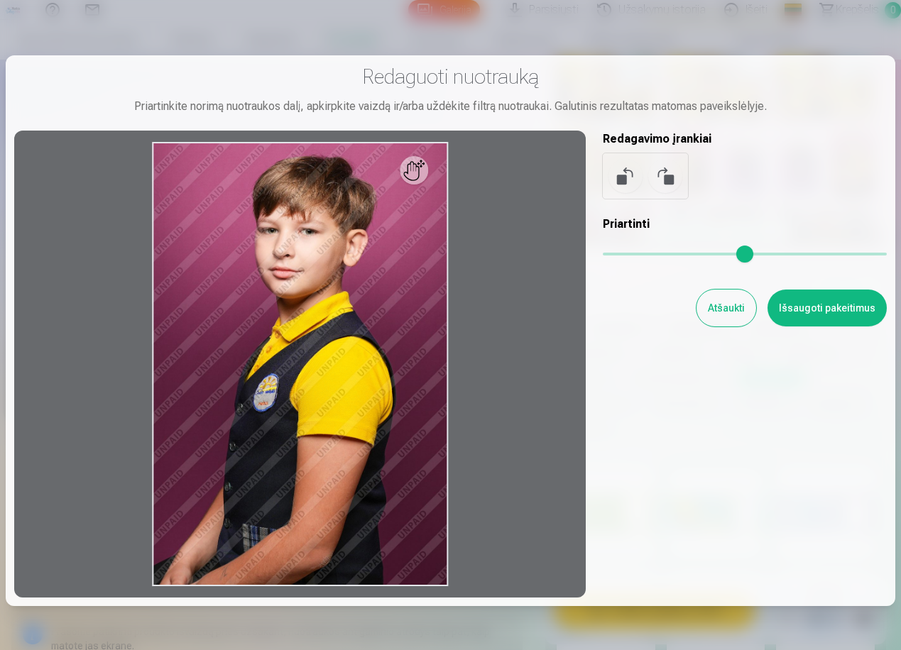
drag, startPoint x: 608, startPoint y: 256, endPoint x: 80, endPoint y: 256, distance: 527.3
click at [603, 255] on input "range" at bounding box center [745, 254] width 284 height 3
click at [851, 312] on button "Išsaugoti pakeitimus" at bounding box center [826, 308] width 119 height 37
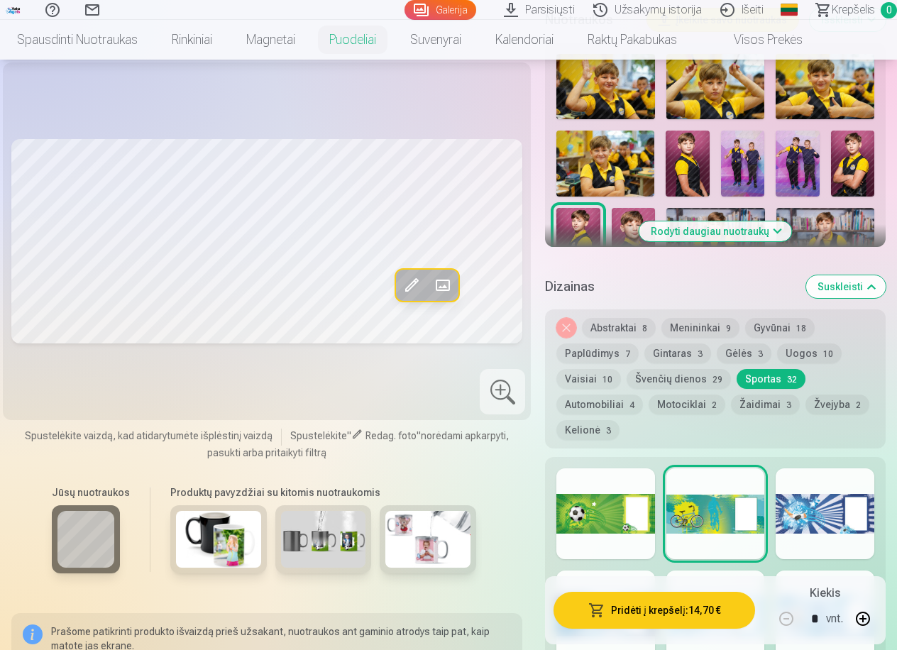
click at [691, 617] on button "Pridėti į krepšelį : 14,70 €" at bounding box center [655, 610] width 202 height 37
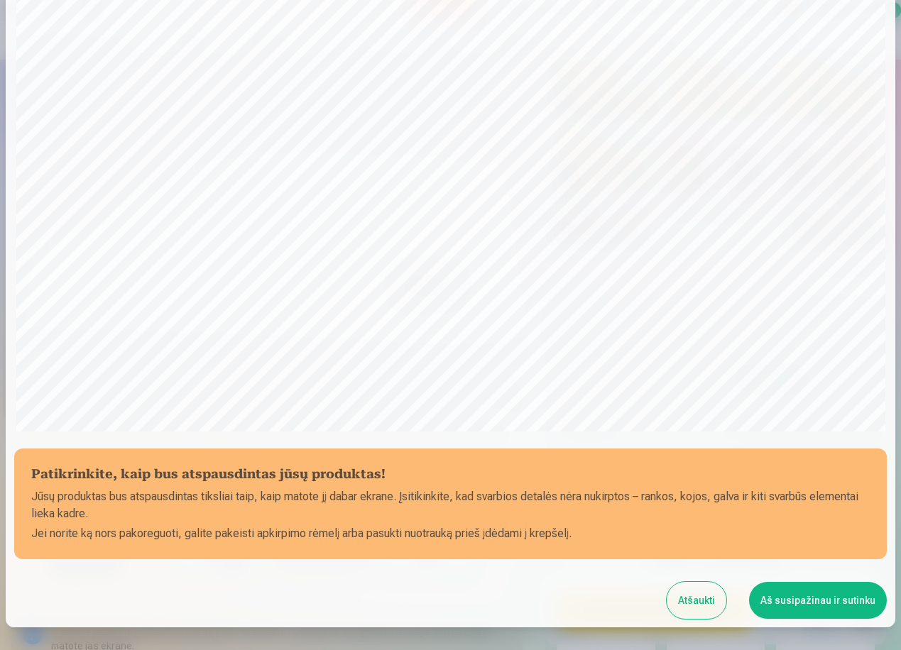
scroll to position [319, 0]
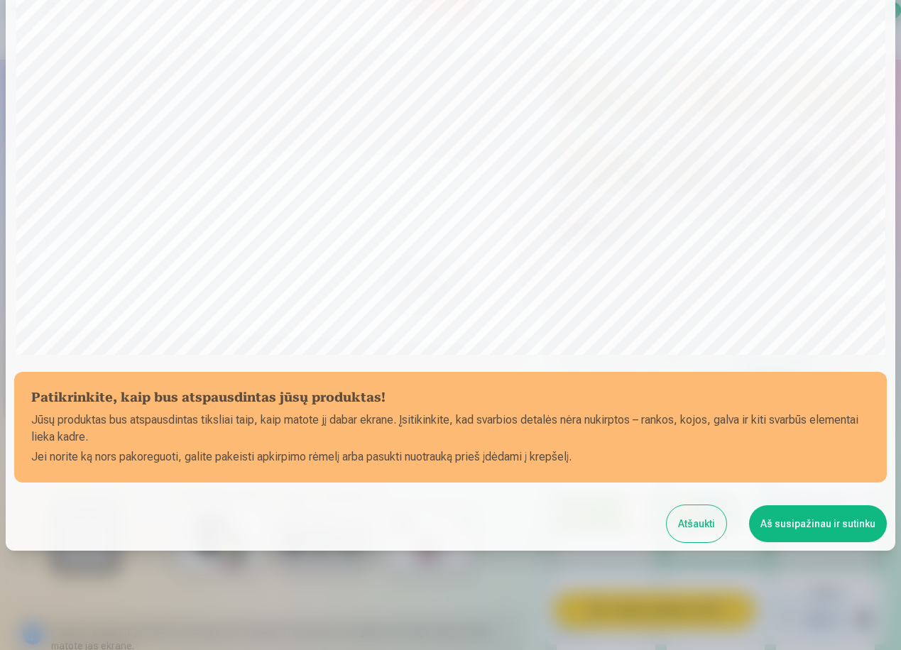
click at [837, 533] on button "Aš susipažinau ir sutinku" at bounding box center [818, 523] width 138 height 37
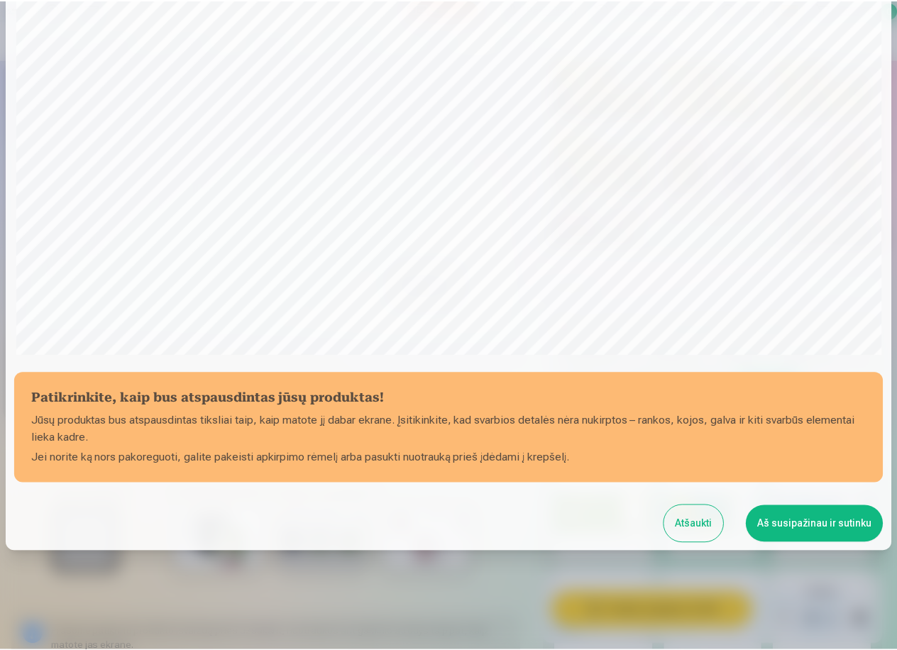
scroll to position [317, 0]
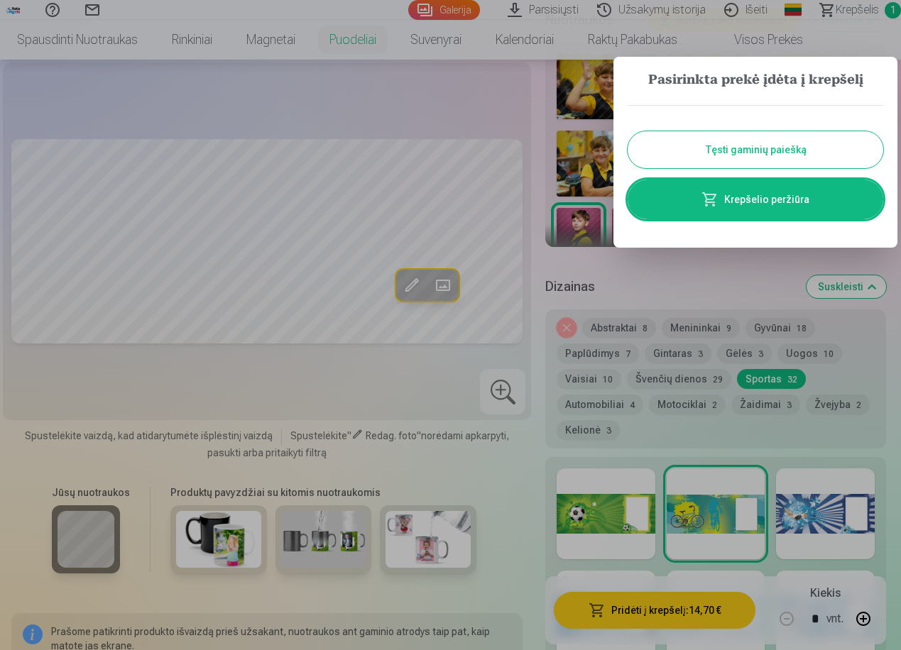
click at [778, 155] on button "Tęsti gaminių paiešką" at bounding box center [755, 149] width 256 height 37
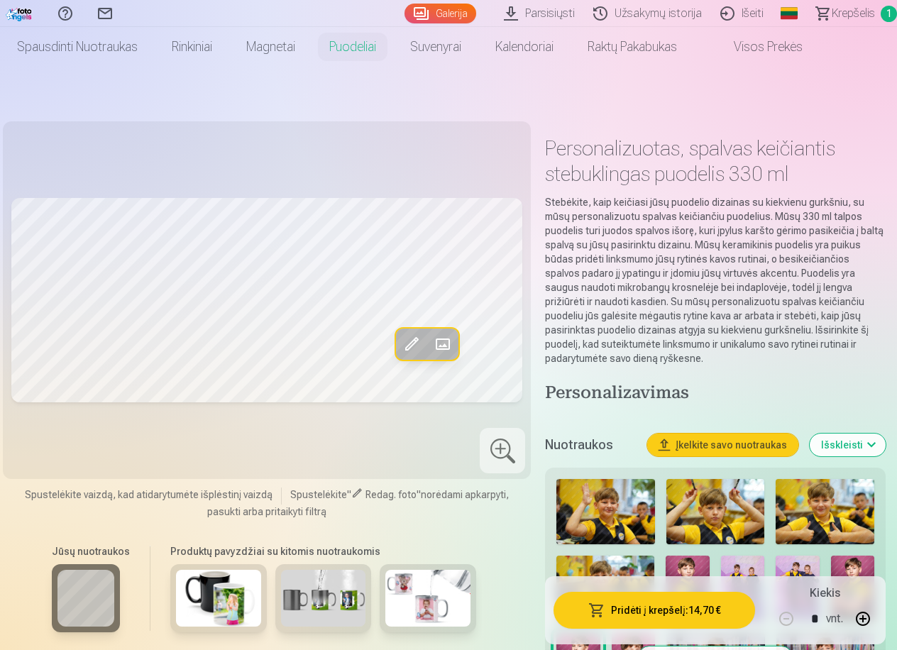
scroll to position [0, 0]
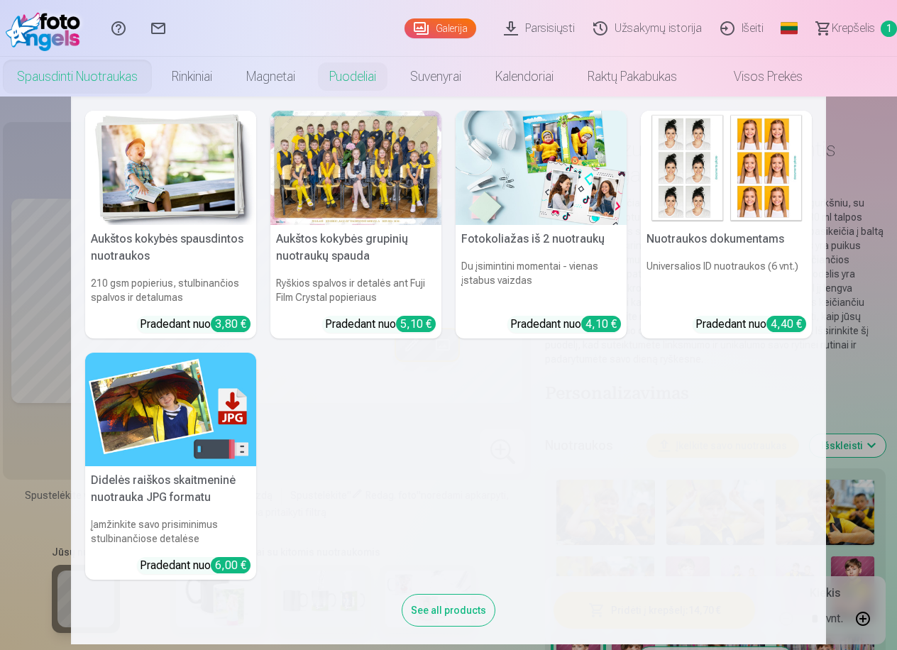
click at [95, 84] on link "Spausdinti nuotraukas" at bounding box center [77, 77] width 155 height 40
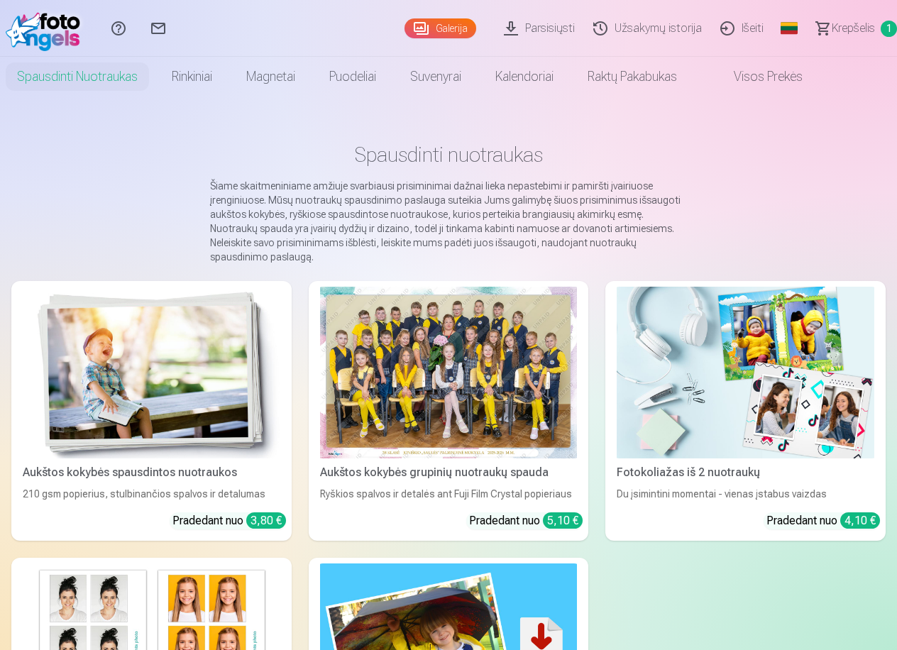
click at [450, 403] on div at bounding box center [449, 373] width 258 height 172
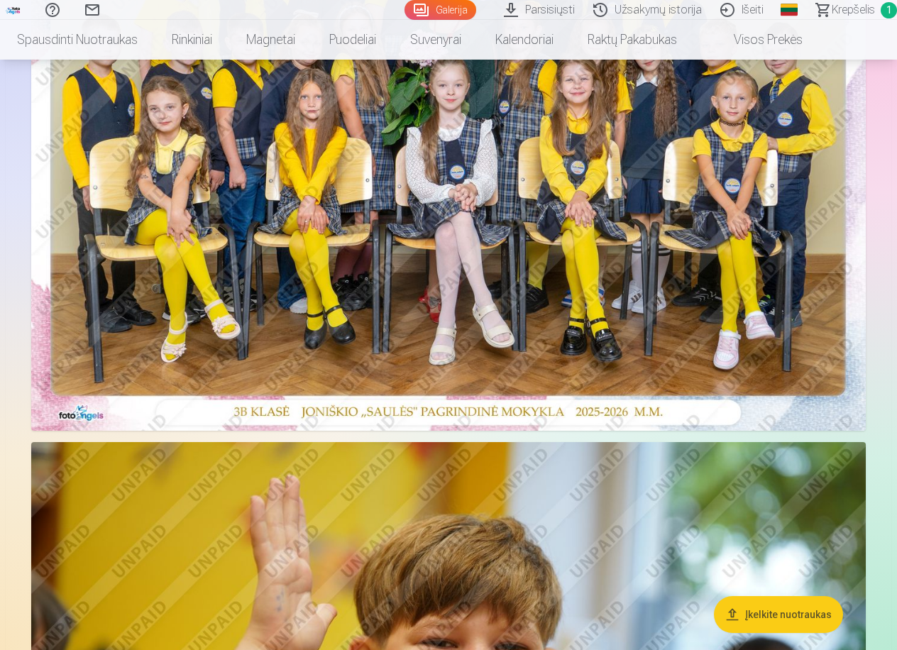
scroll to position [284, 0]
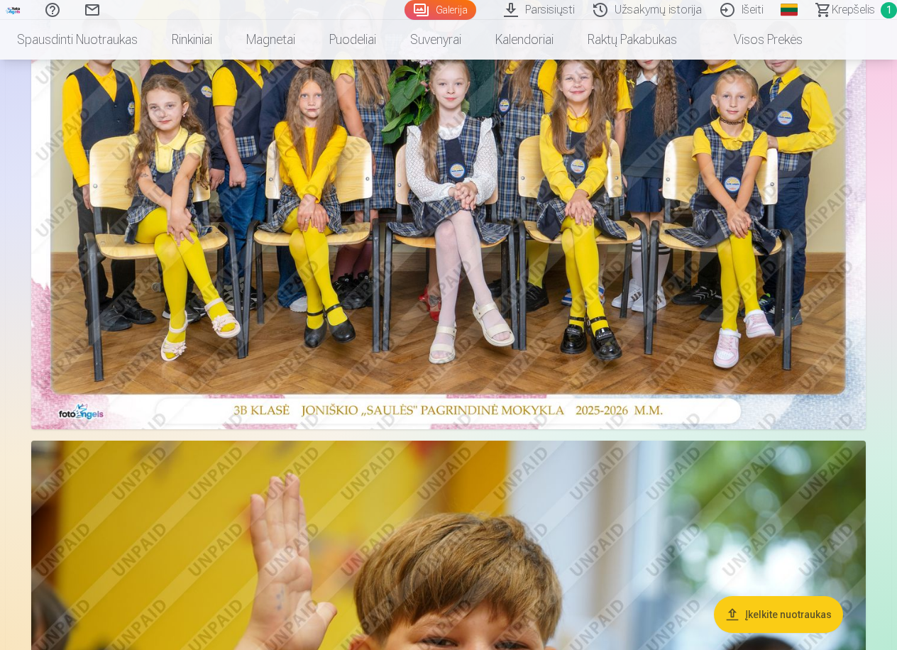
drag, startPoint x: 522, startPoint y: 280, endPoint x: 290, endPoint y: 253, distance: 234.4
click at [290, 253] on img at bounding box center [448, 150] width 835 height 557
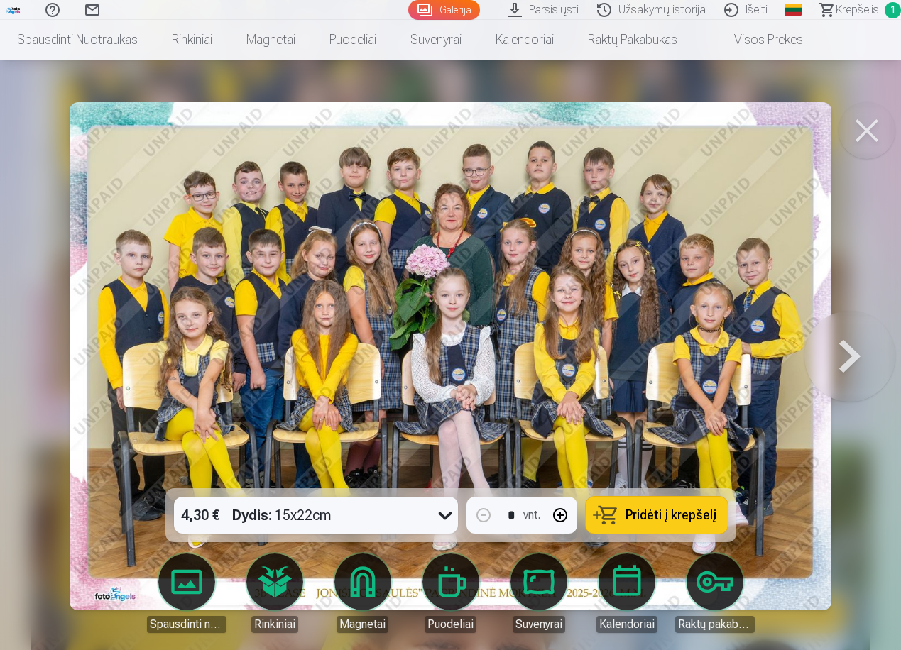
click at [867, 122] on button at bounding box center [866, 130] width 57 height 57
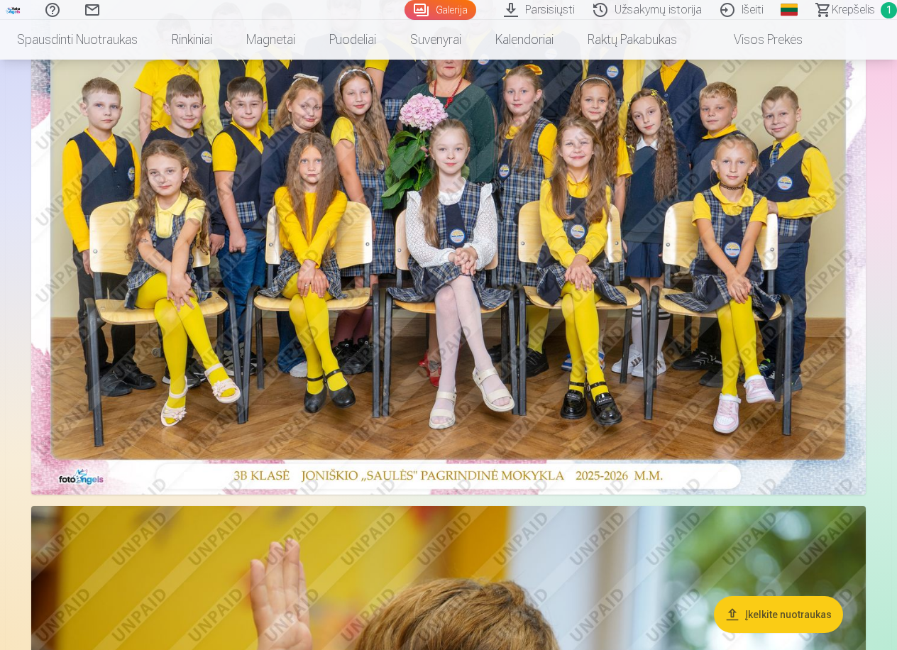
scroll to position [213, 0]
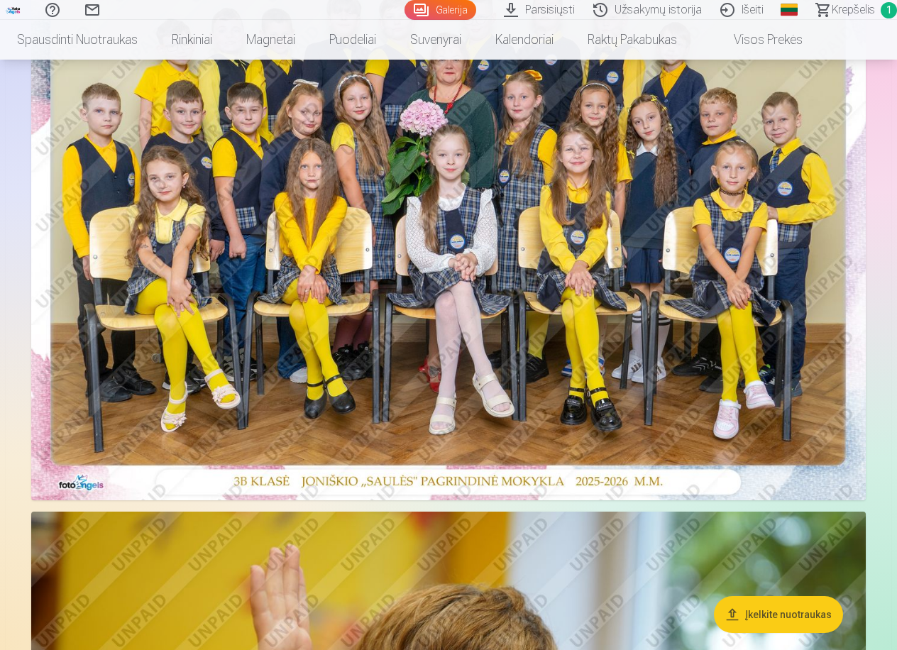
click at [456, 279] on img at bounding box center [448, 221] width 835 height 557
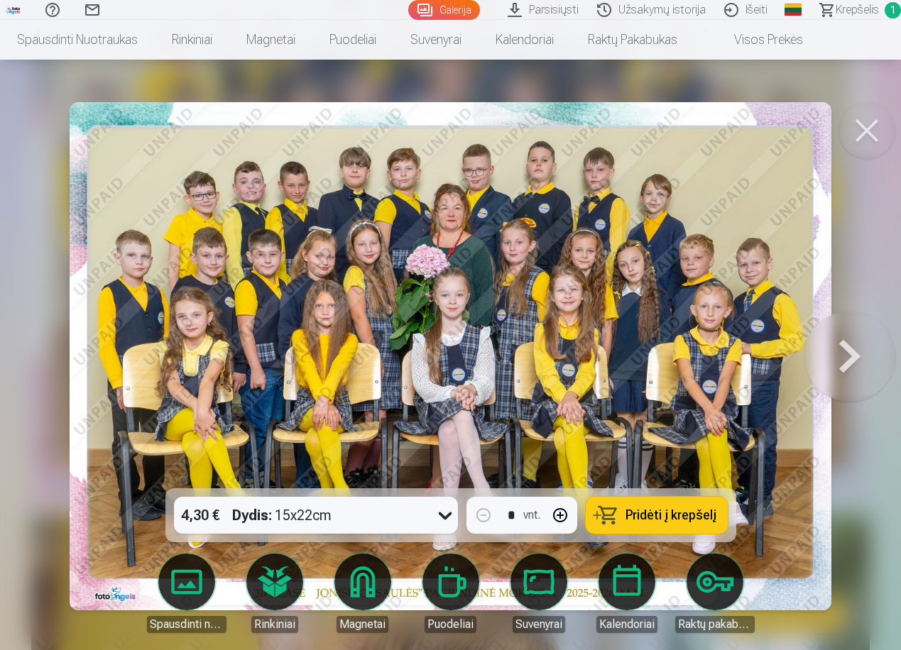
click at [873, 133] on button at bounding box center [866, 130] width 57 height 57
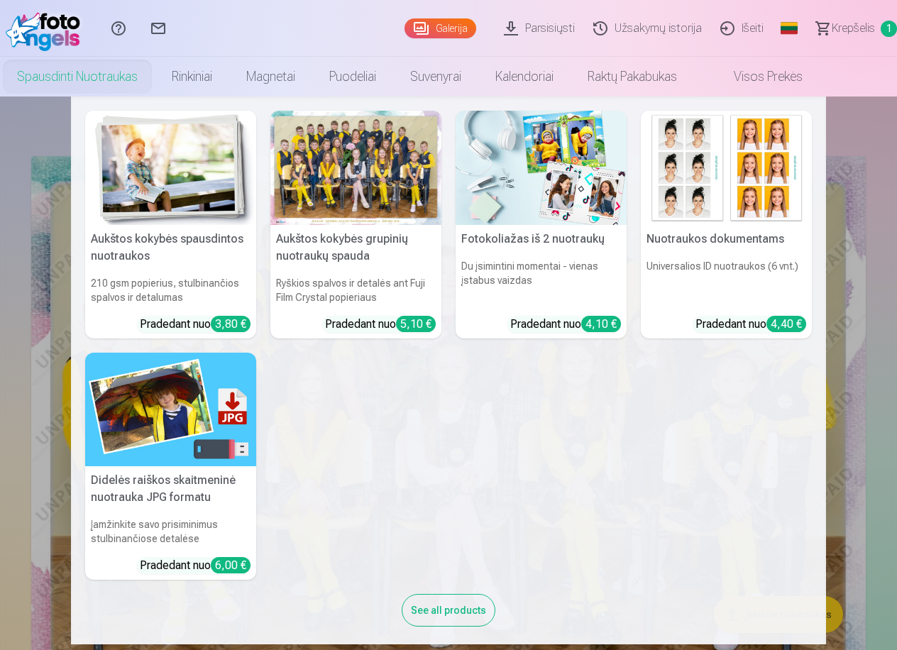
click at [81, 75] on link "Spausdinti nuotraukas" at bounding box center [77, 77] width 155 height 40
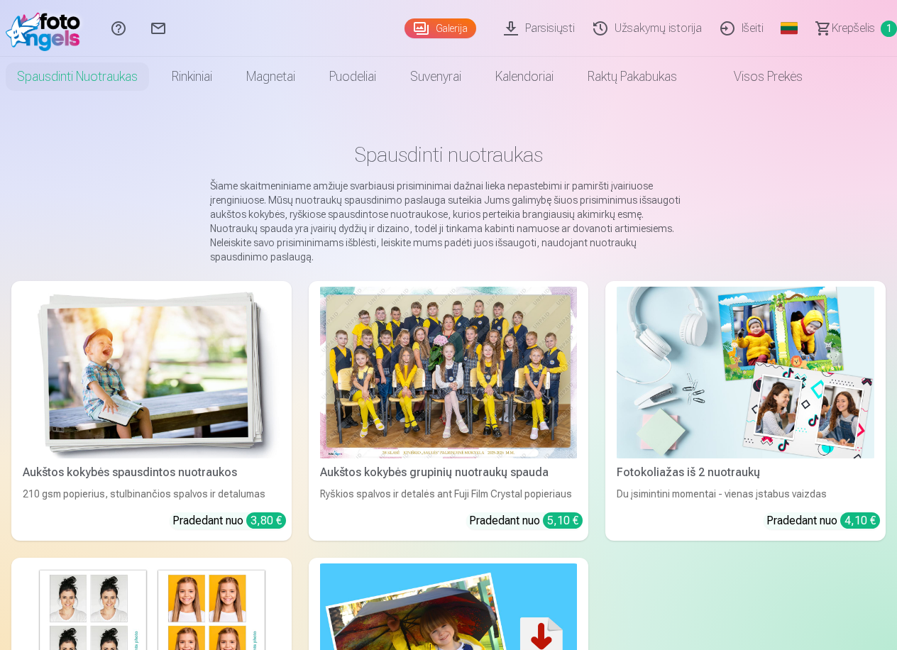
click at [468, 436] on div at bounding box center [449, 373] width 258 height 172
click at [562, 512] on div "5,10 €" at bounding box center [563, 520] width 40 height 16
click at [415, 348] on div at bounding box center [449, 373] width 258 height 172
